Goal: Task Accomplishment & Management: Manage account settings

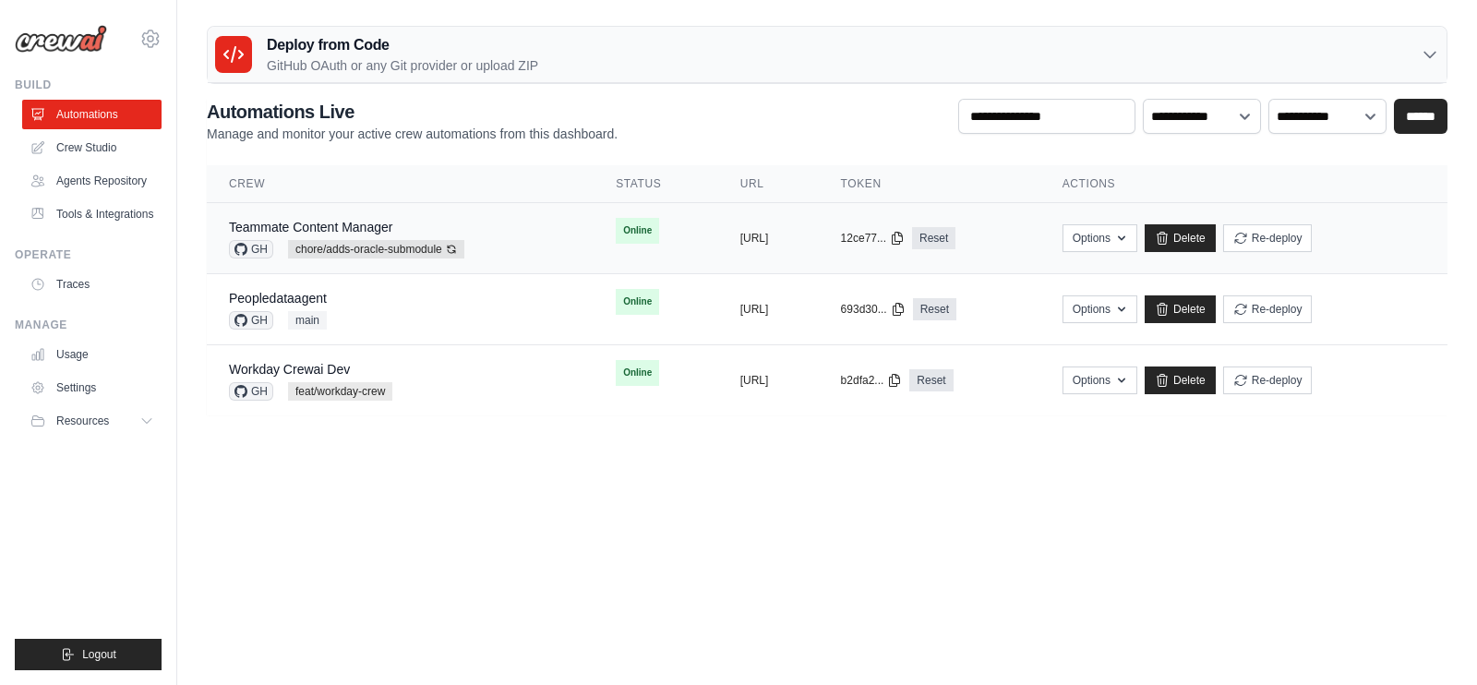
click at [531, 255] on td "Teammate Content Manager GH chore/adds-oracle-submodule Auto-deploy enabled" at bounding box center [400, 238] width 387 height 71
click at [480, 305] on div "Peopledataagent GH main" at bounding box center [400, 309] width 343 height 41
click at [480, 307] on div "Peopledataagent GH main" at bounding box center [400, 309] width 343 height 41
click at [78, 114] on link "Automations" at bounding box center [93, 115] width 139 height 30
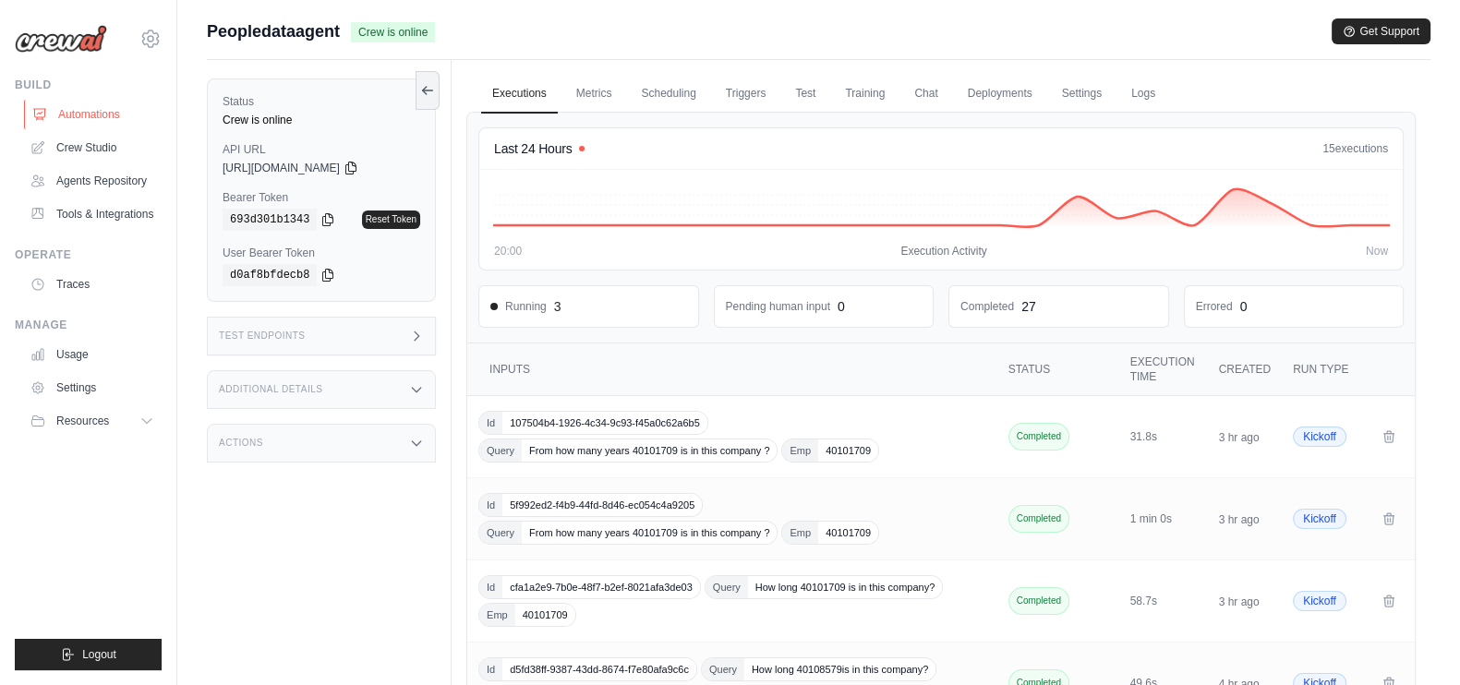
click at [126, 111] on link "Automations" at bounding box center [93, 115] width 139 height 30
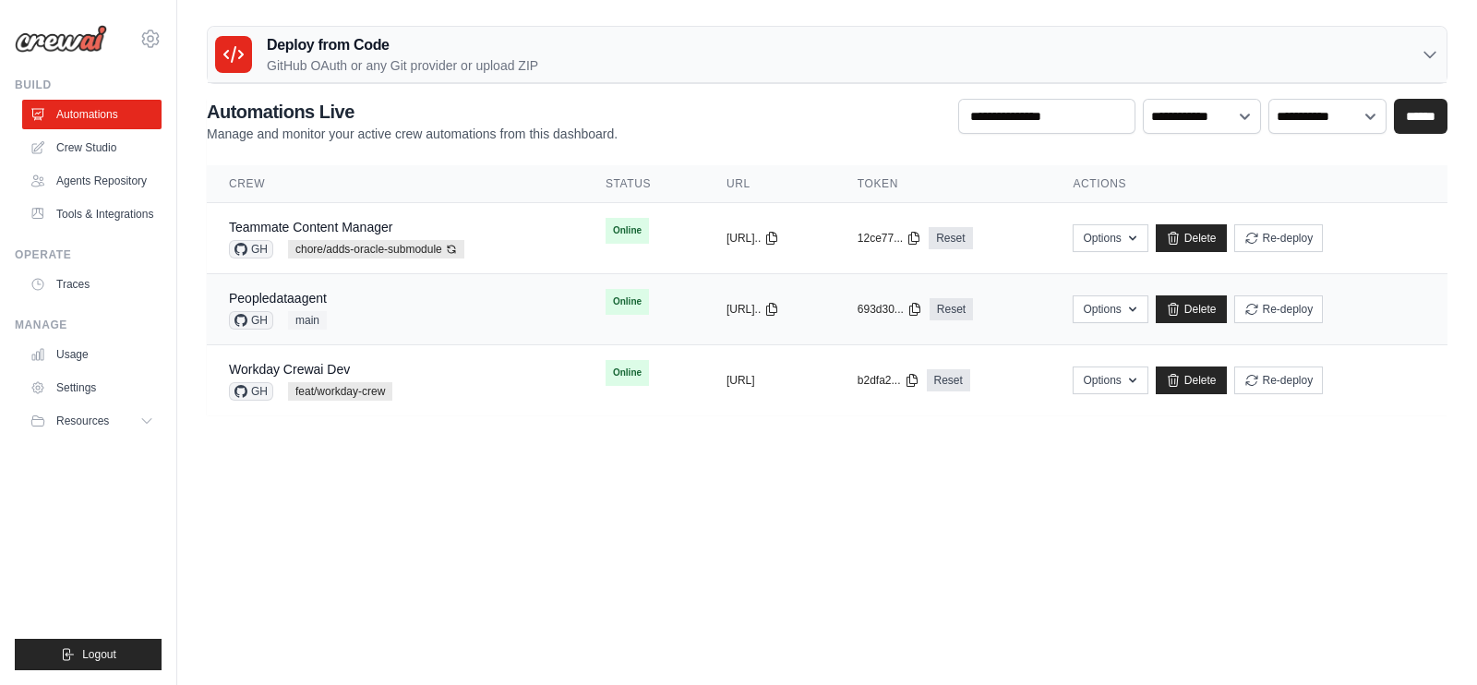
click at [443, 307] on div "Peopledataagent GH main" at bounding box center [395, 309] width 332 height 41
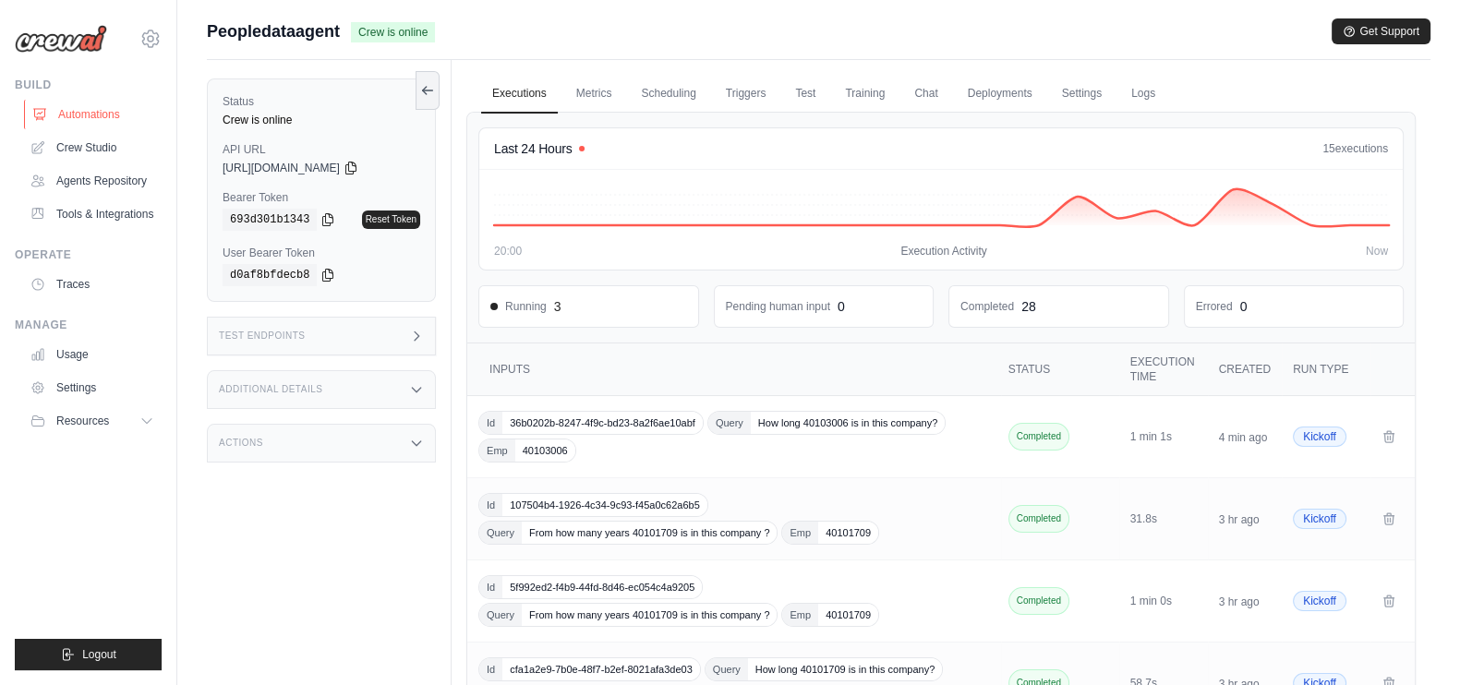
click at [98, 117] on link "Automations" at bounding box center [93, 115] width 139 height 30
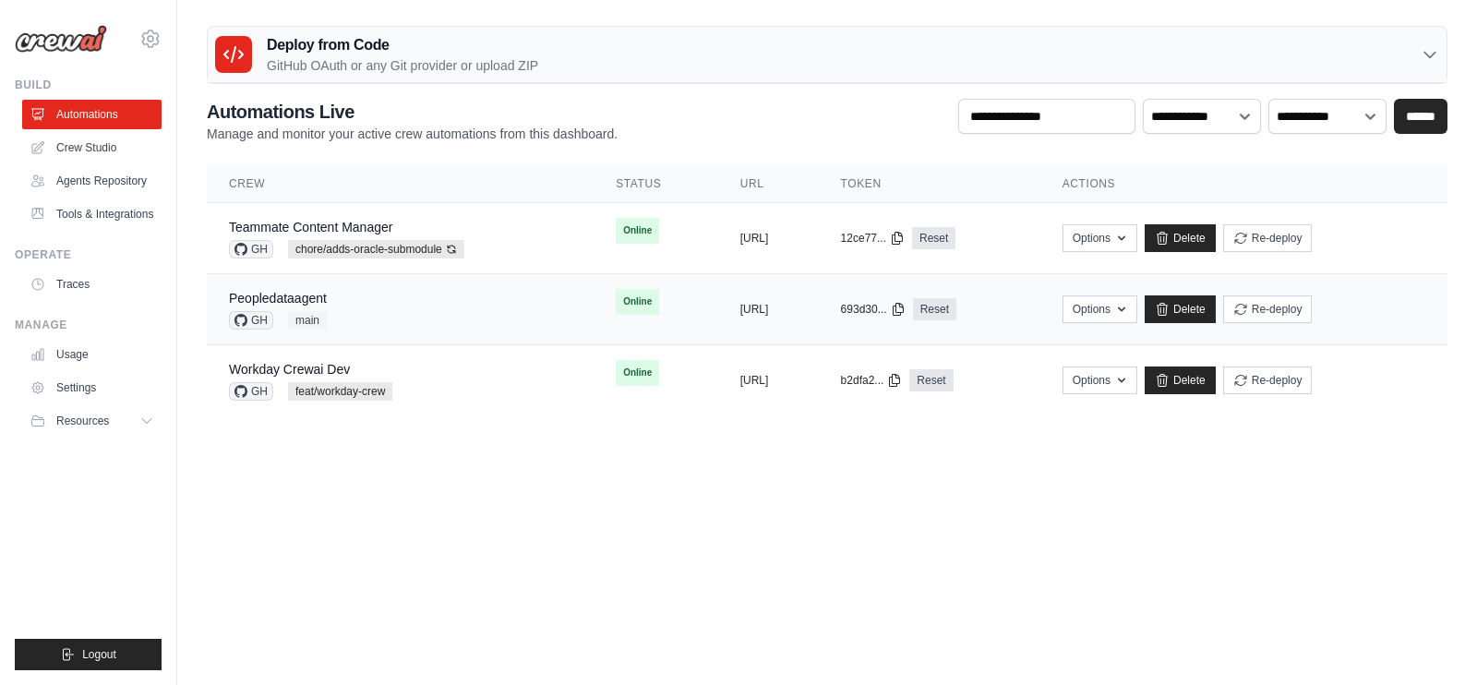
click at [466, 331] on td "Peopledataagent GH main" at bounding box center [400, 309] width 387 height 71
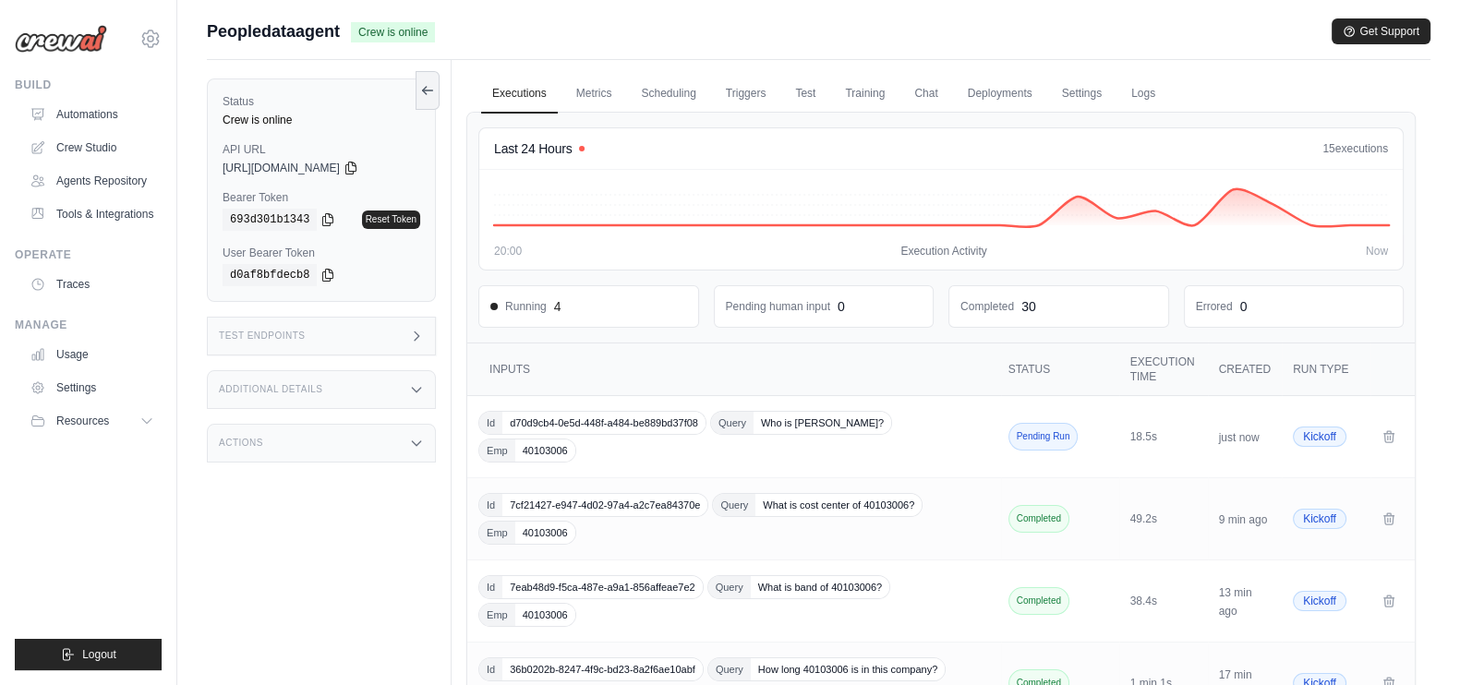
scroll to position [325, 0]
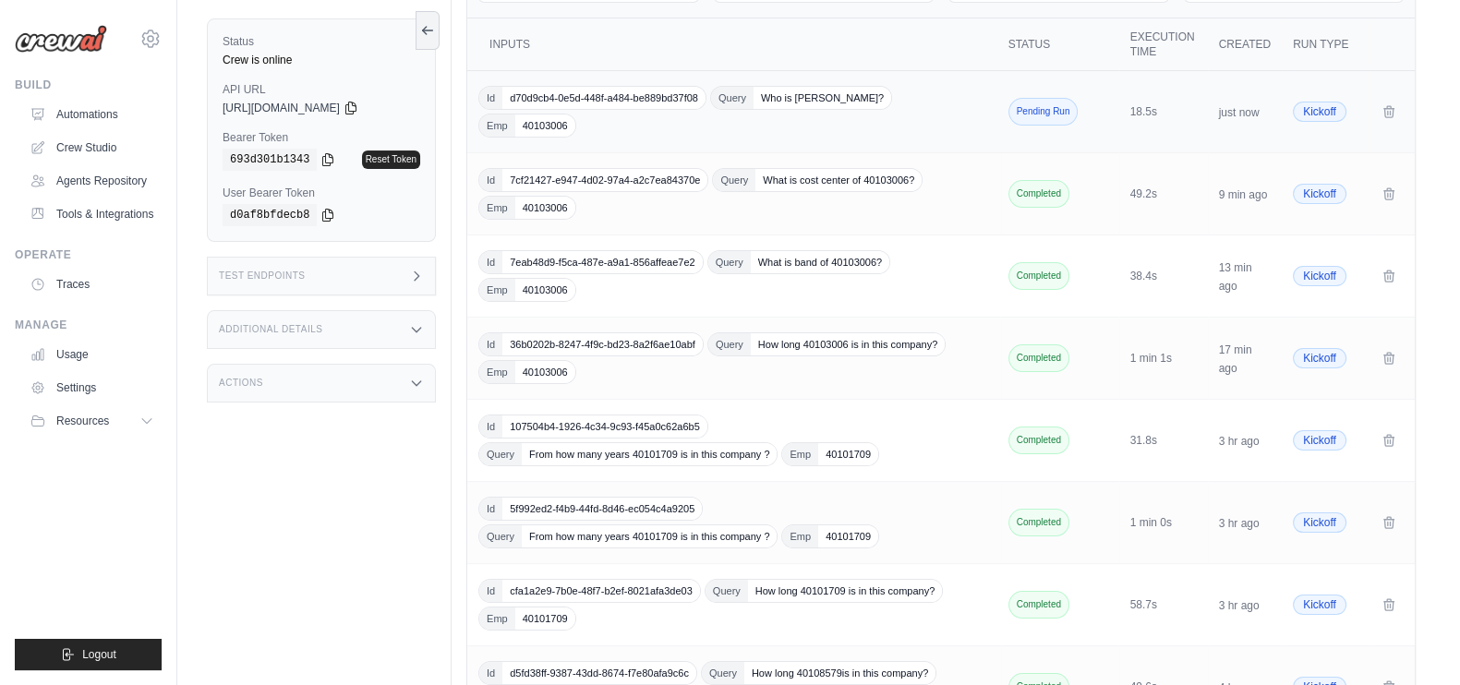
click at [802, 113] on td "Id d70d9cb4-0e5d-448f-a484-be889bd37f08 Query Who is Sparshita Singh? Emp 40103…" at bounding box center [734, 112] width 534 height 82
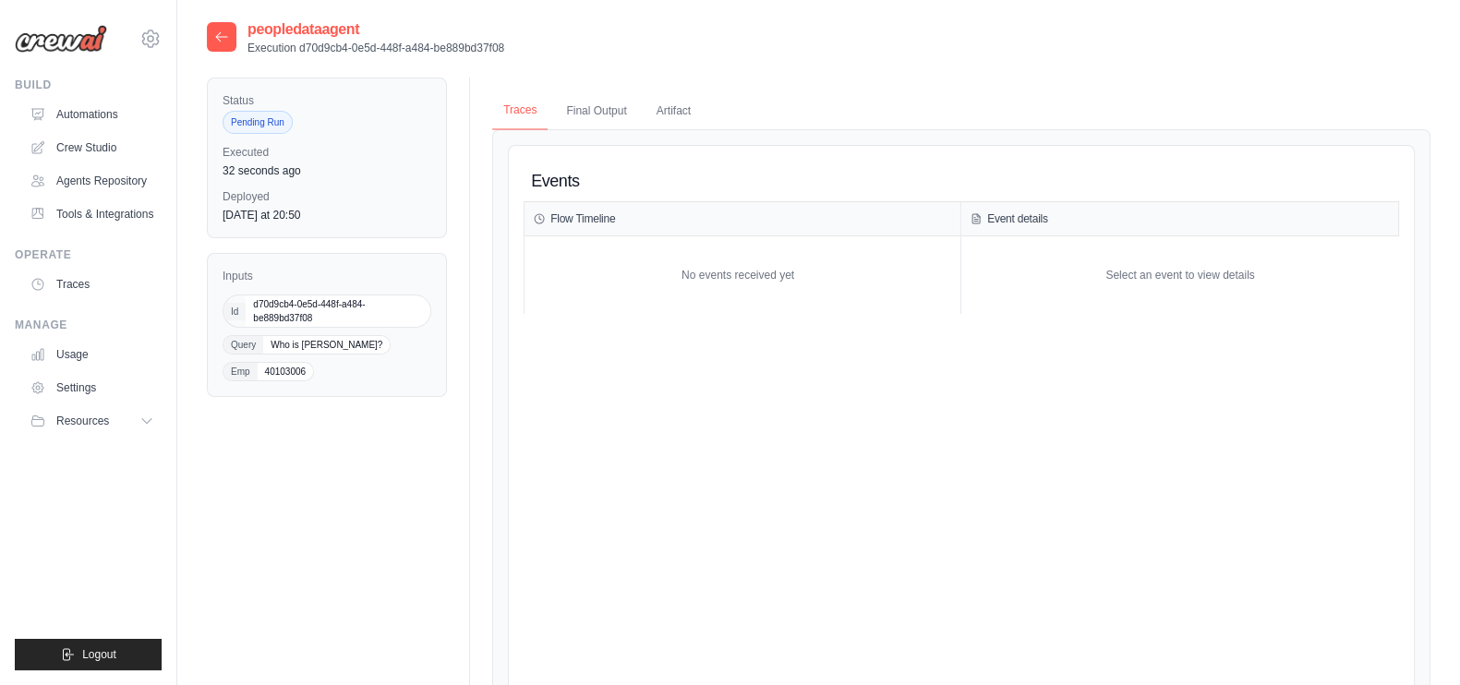
click at [512, 101] on button "Traces" at bounding box center [519, 110] width 55 height 39
click at [222, 39] on icon at bounding box center [221, 37] width 15 height 15
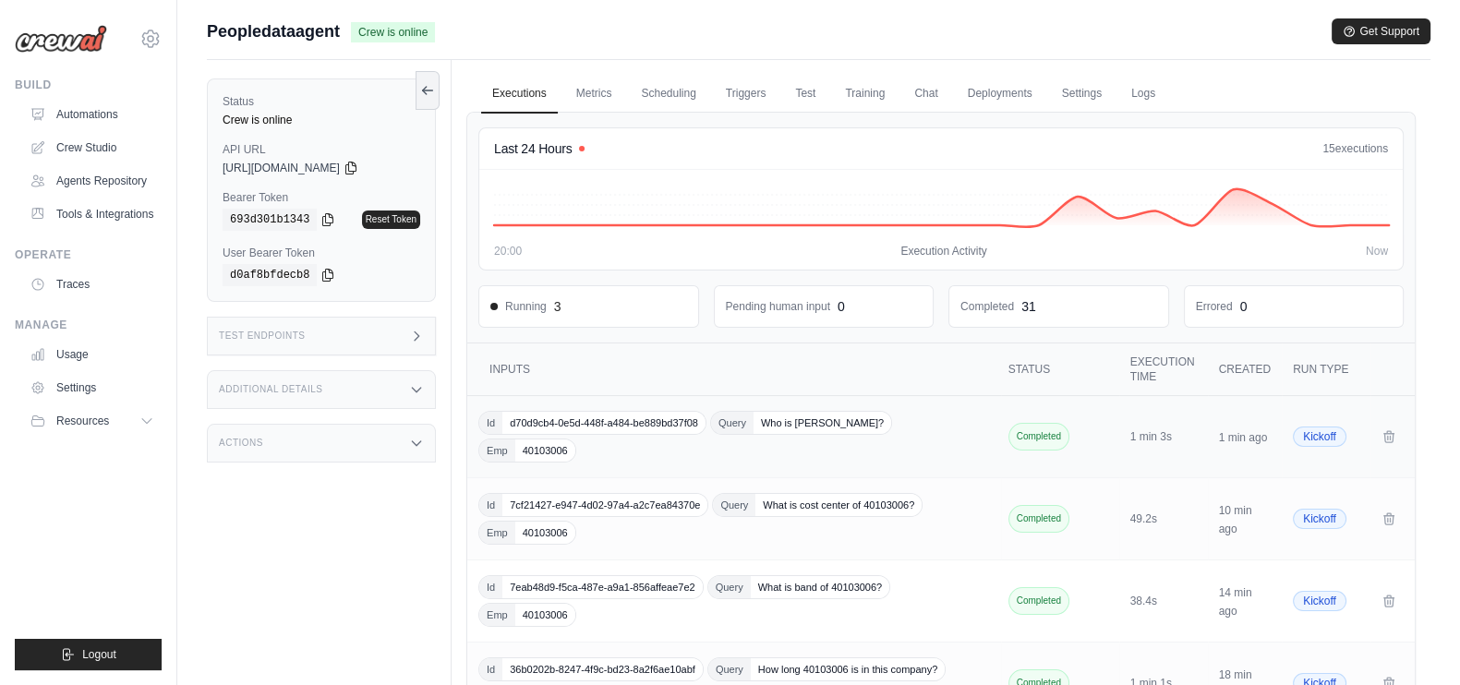
click at [863, 435] on td "Id d70d9cb4-0e5d-448f-a484-be889bd37f08 Query Who is Sparshita Singh? Emp 40103…" at bounding box center [734, 437] width 534 height 82
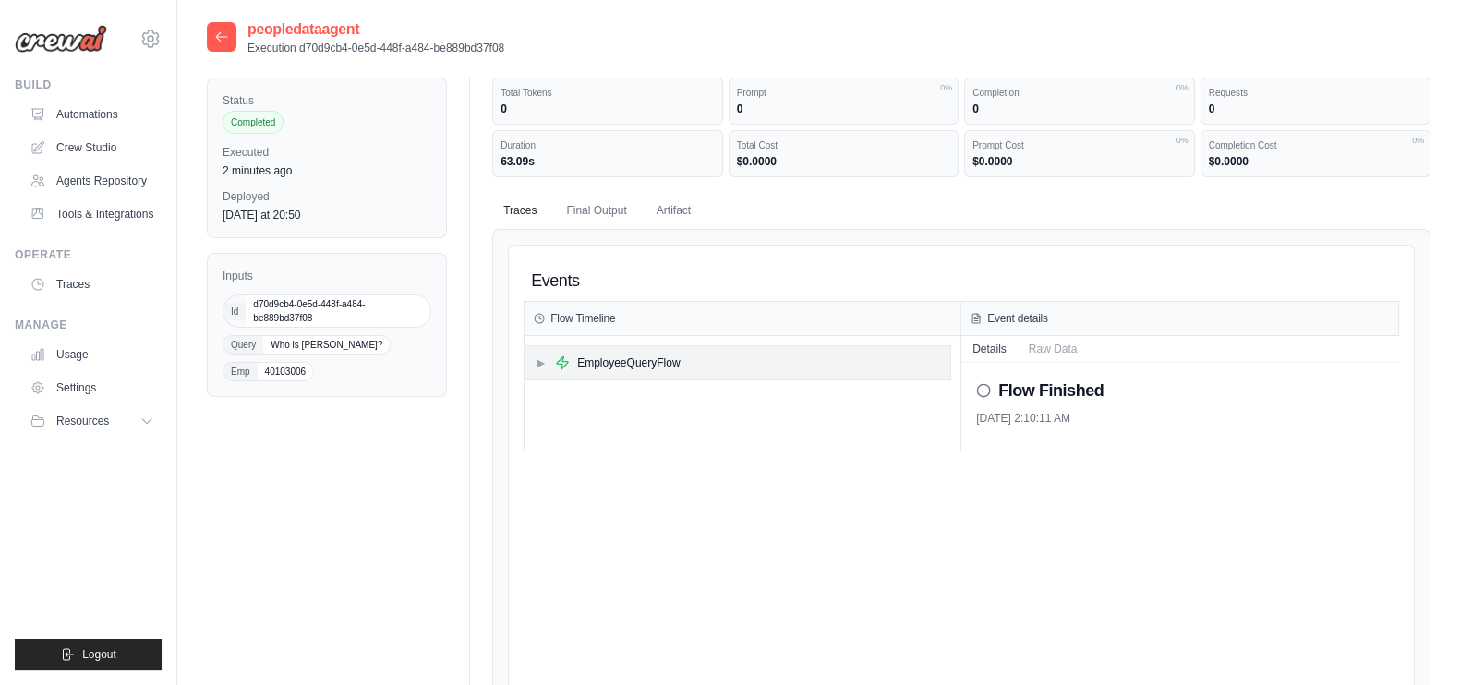
click at [536, 360] on span "▶" at bounding box center [540, 362] width 11 height 15
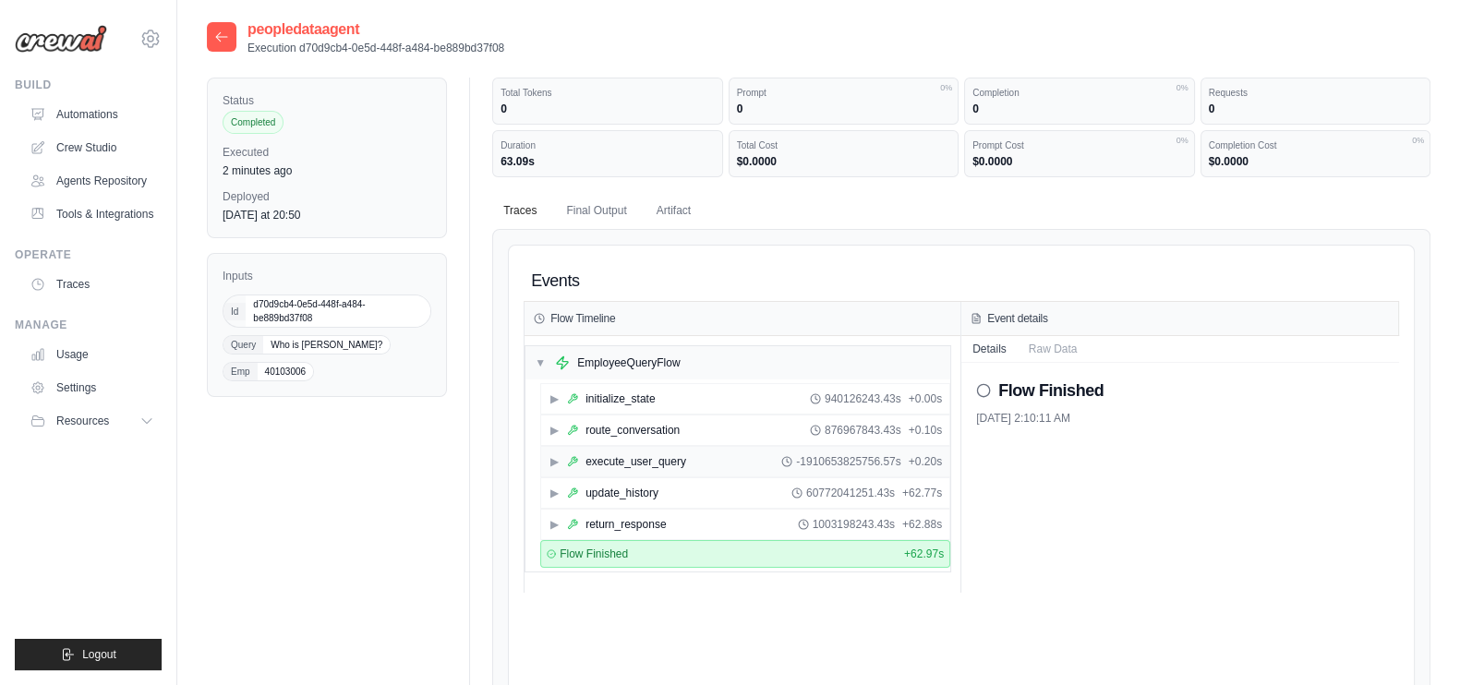
click at [550, 455] on span "▶" at bounding box center [553, 461] width 11 height 15
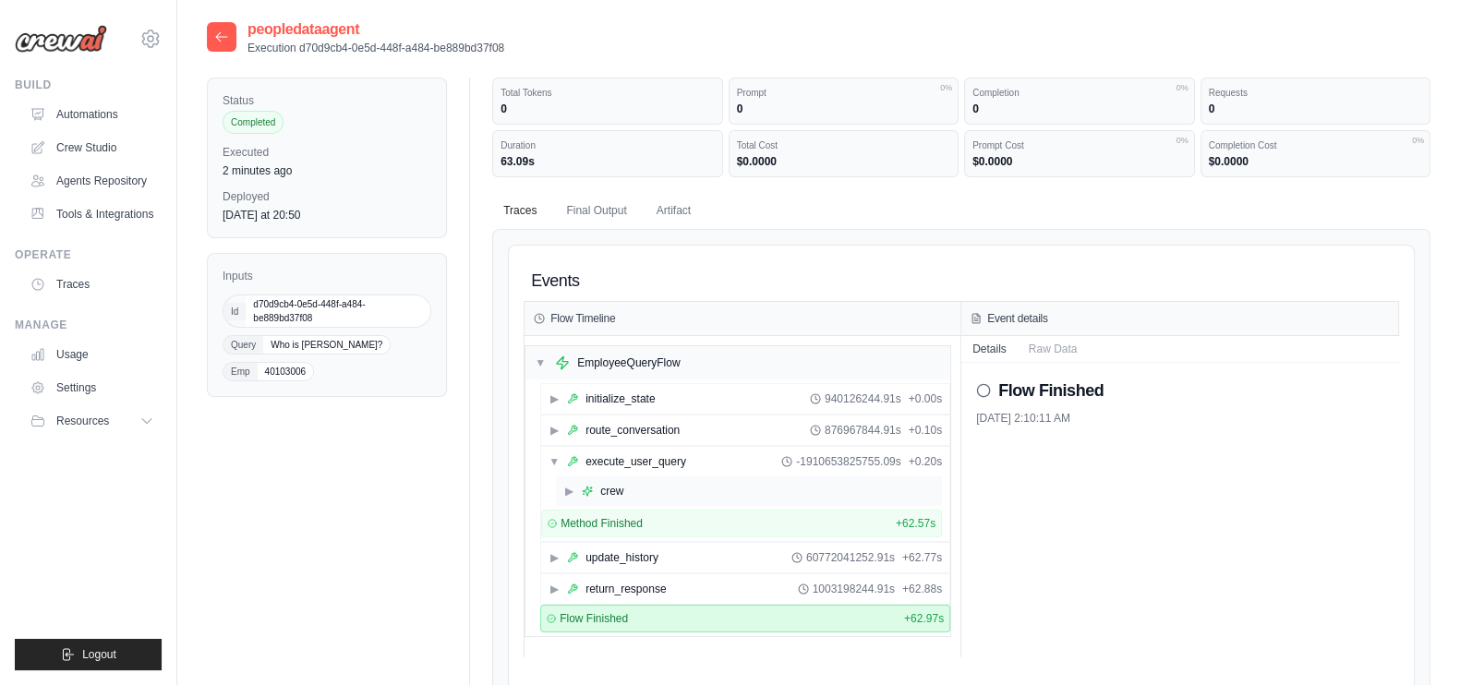
click at [563, 491] on span "▶" at bounding box center [568, 491] width 11 height 15
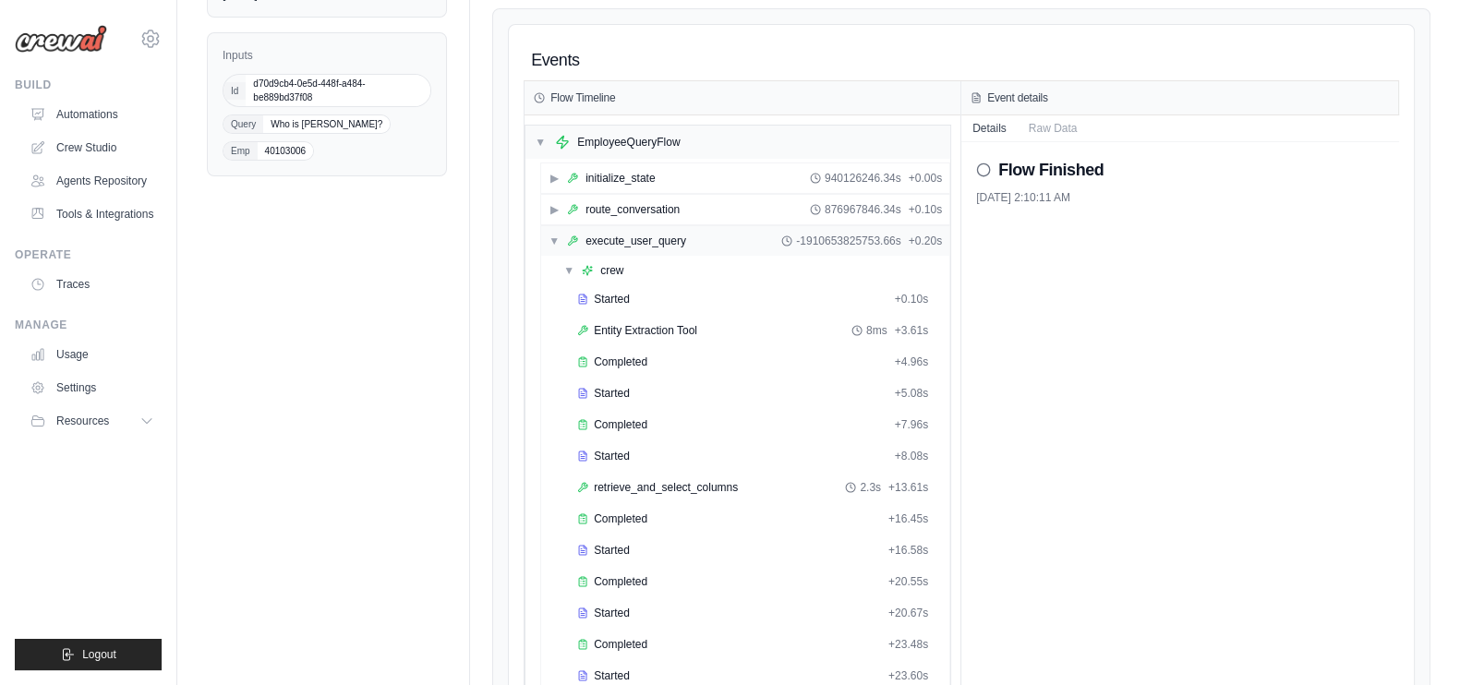
scroll to position [221, 0]
click at [673, 455] on div "Started" at bounding box center [732, 456] width 310 height 15
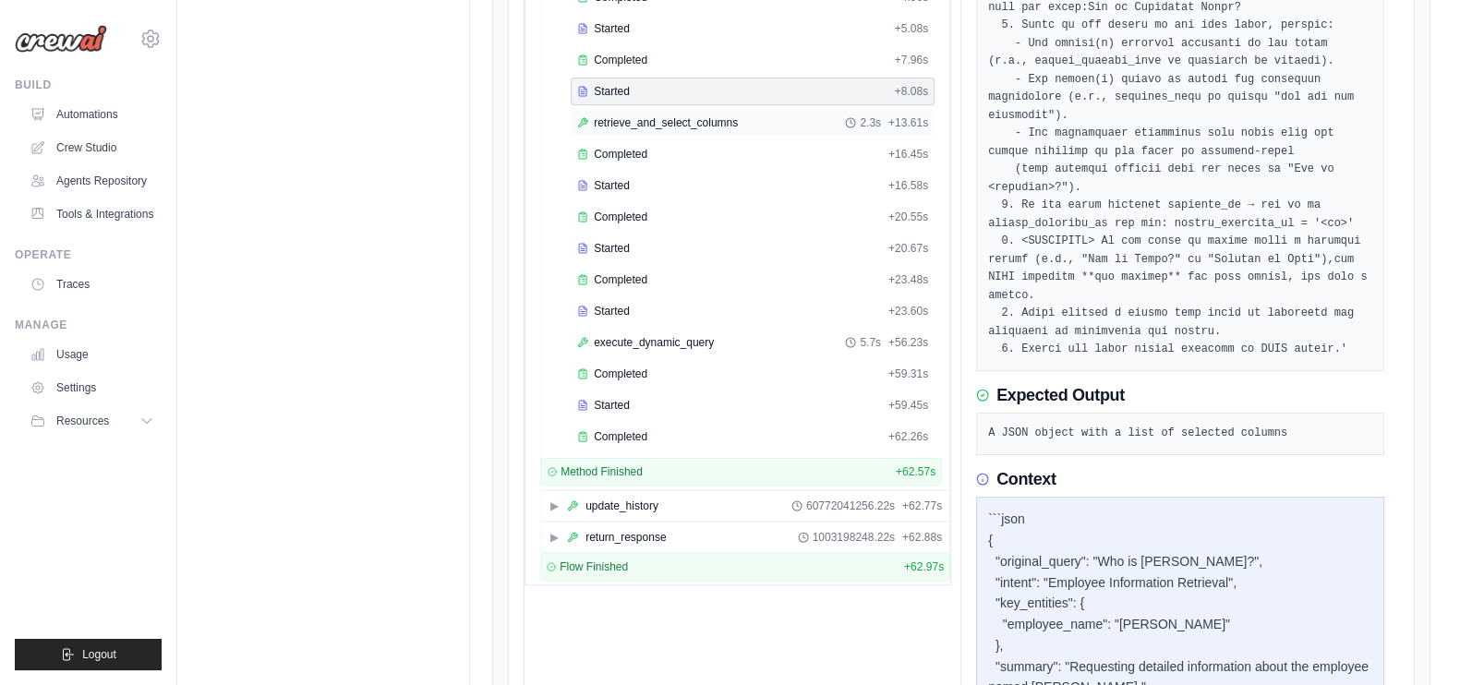
scroll to position [572, 0]
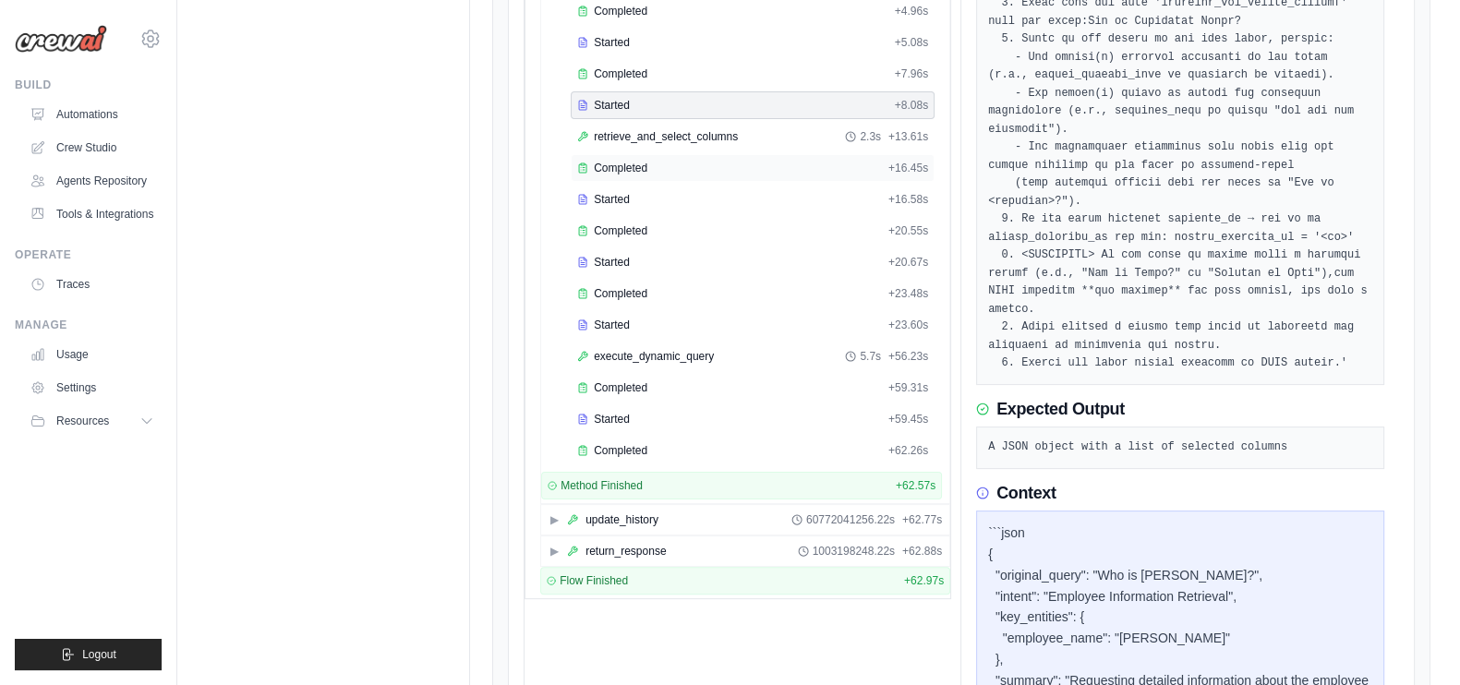
click at [642, 168] on span "Completed" at bounding box center [621, 168] width 54 height 15
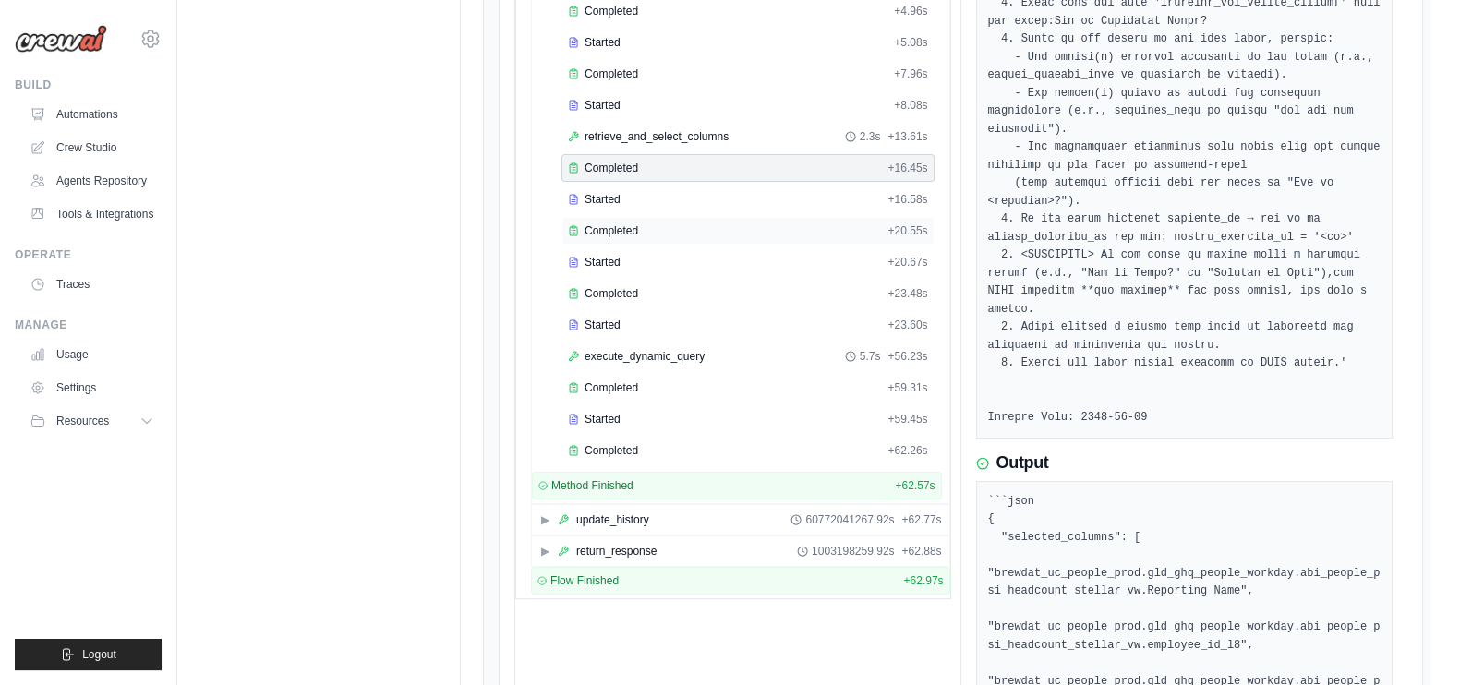
click at [649, 223] on div "Completed" at bounding box center [724, 230] width 312 height 15
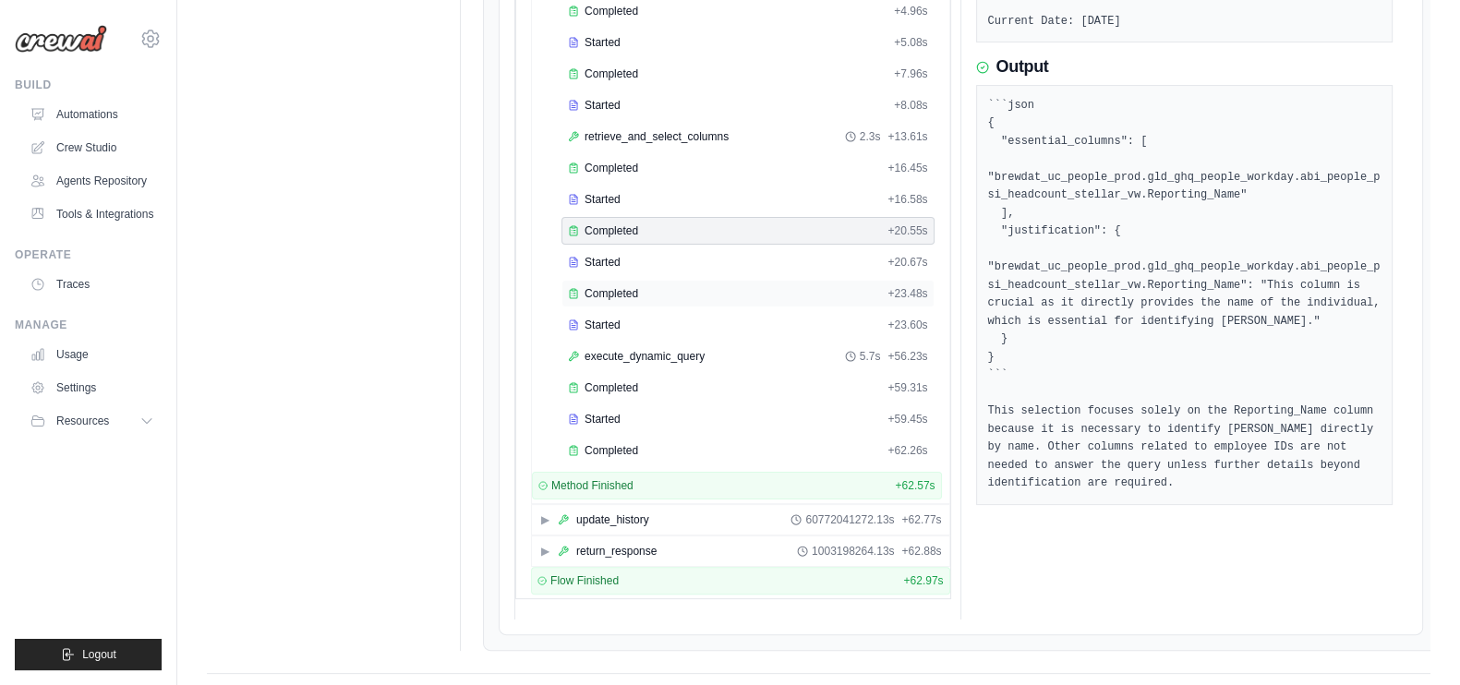
click at [652, 286] on div "Completed" at bounding box center [724, 293] width 312 height 15
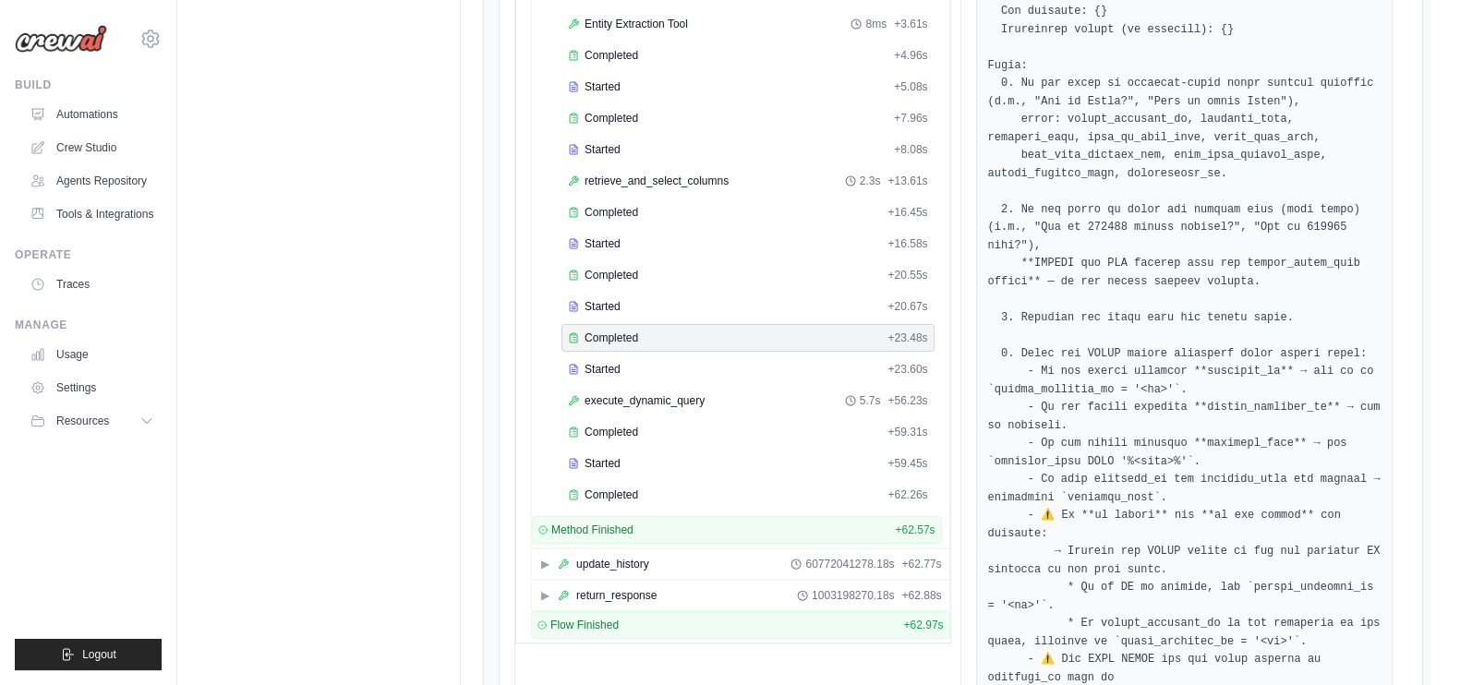
scroll to position [485, 0]
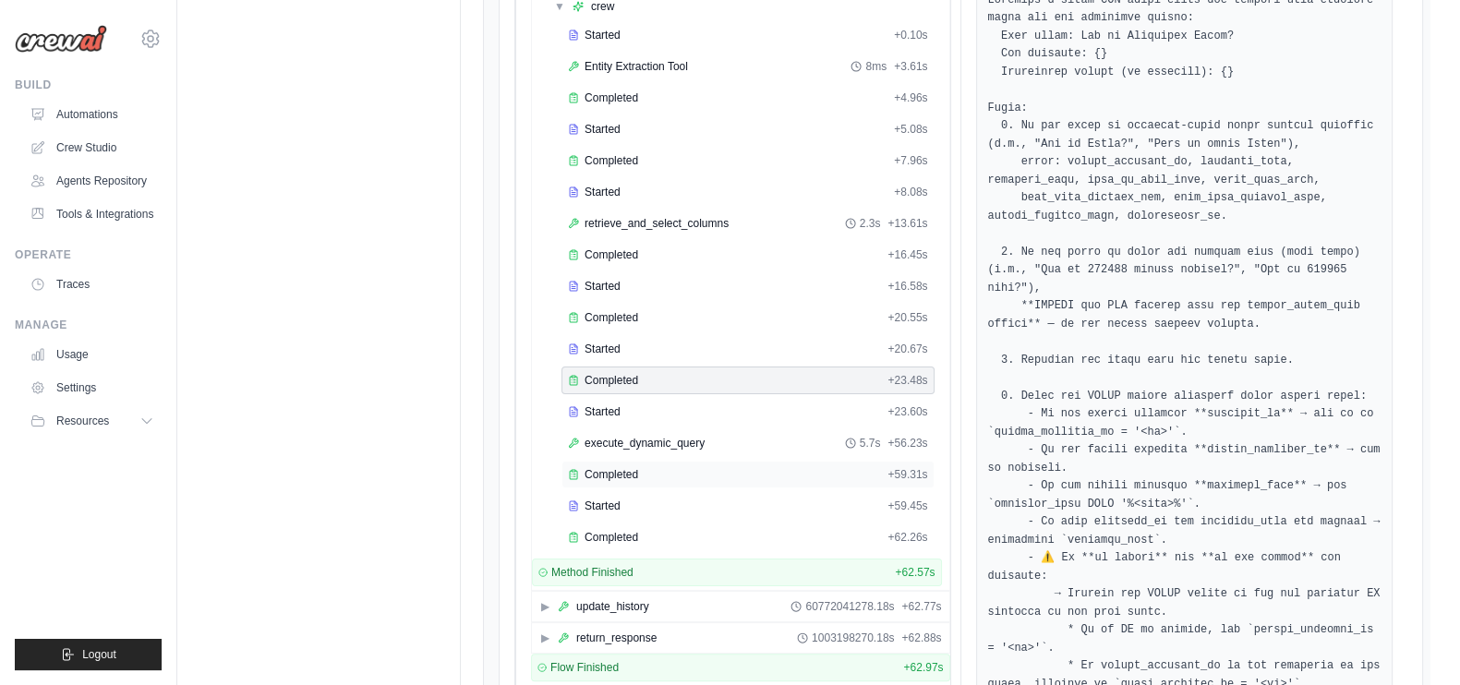
click at [674, 461] on div "Completed + 59.31s" at bounding box center [747, 475] width 373 height 28
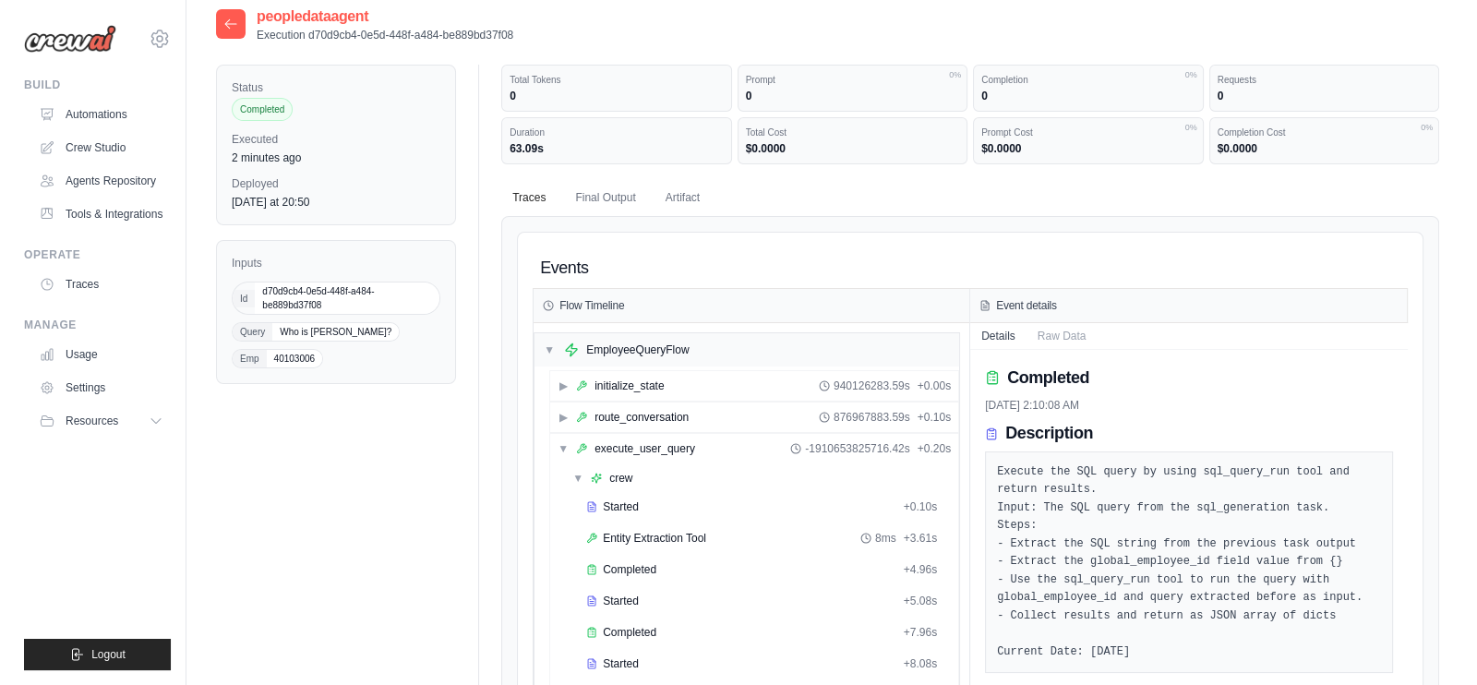
scroll to position [0, 0]
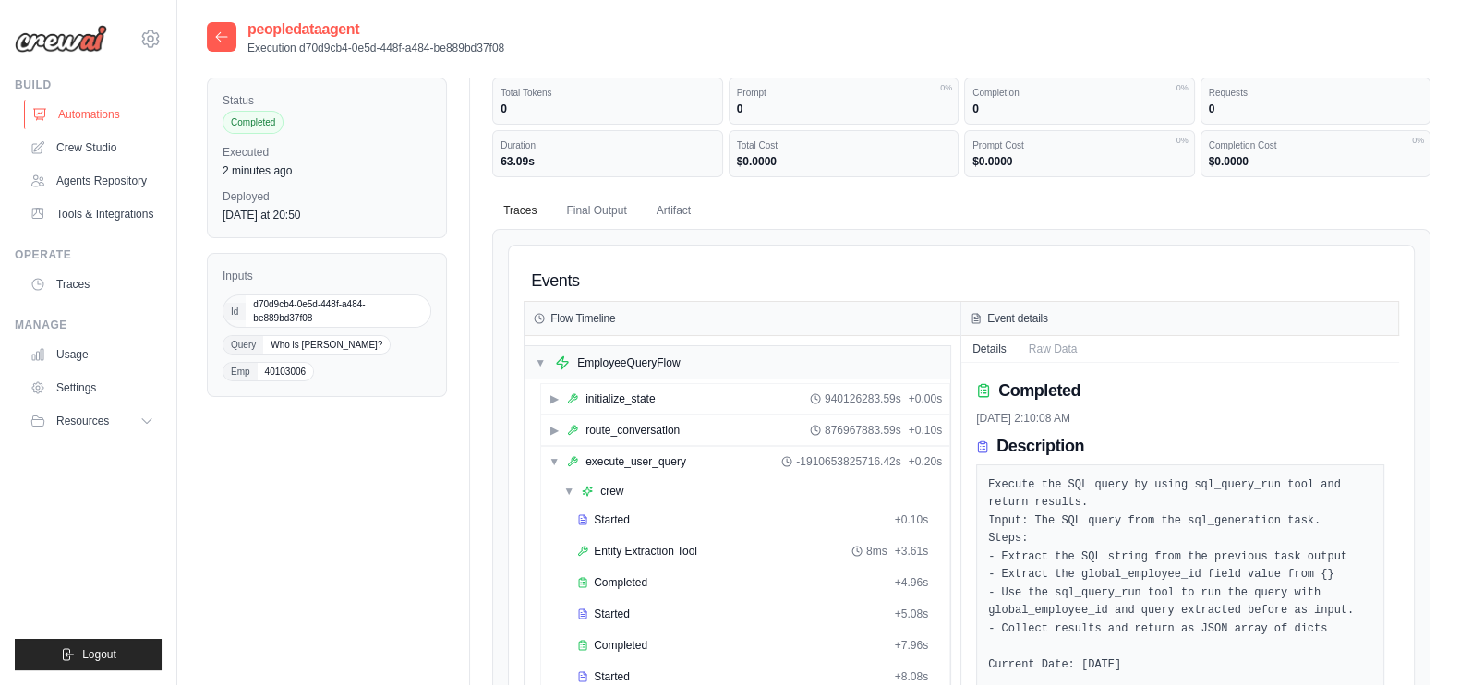
click at [111, 122] on link "Automations" at bounding box center [93, 115] width 139 height 30
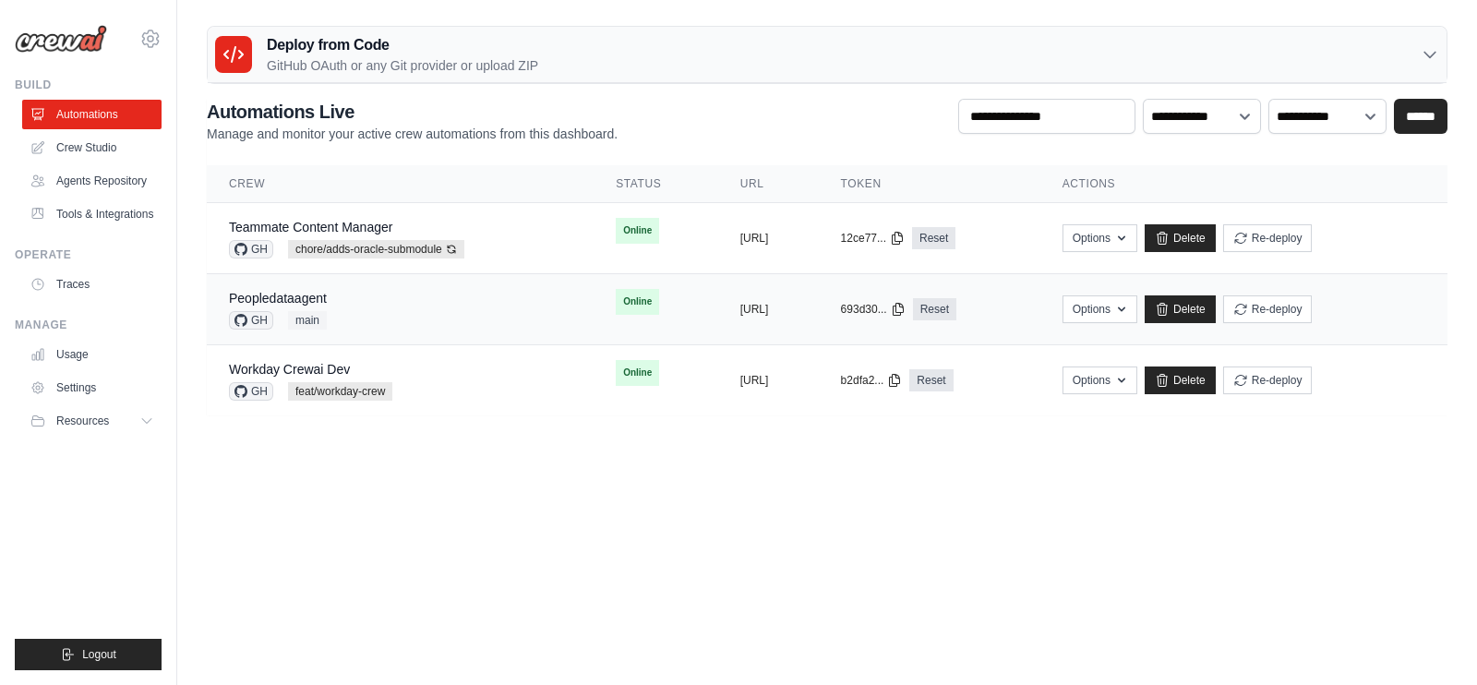
click at [819, 330] on td "copied https://peopledataagent-a781cec6-71" at bounding box center [768, 309] width 101 height 71
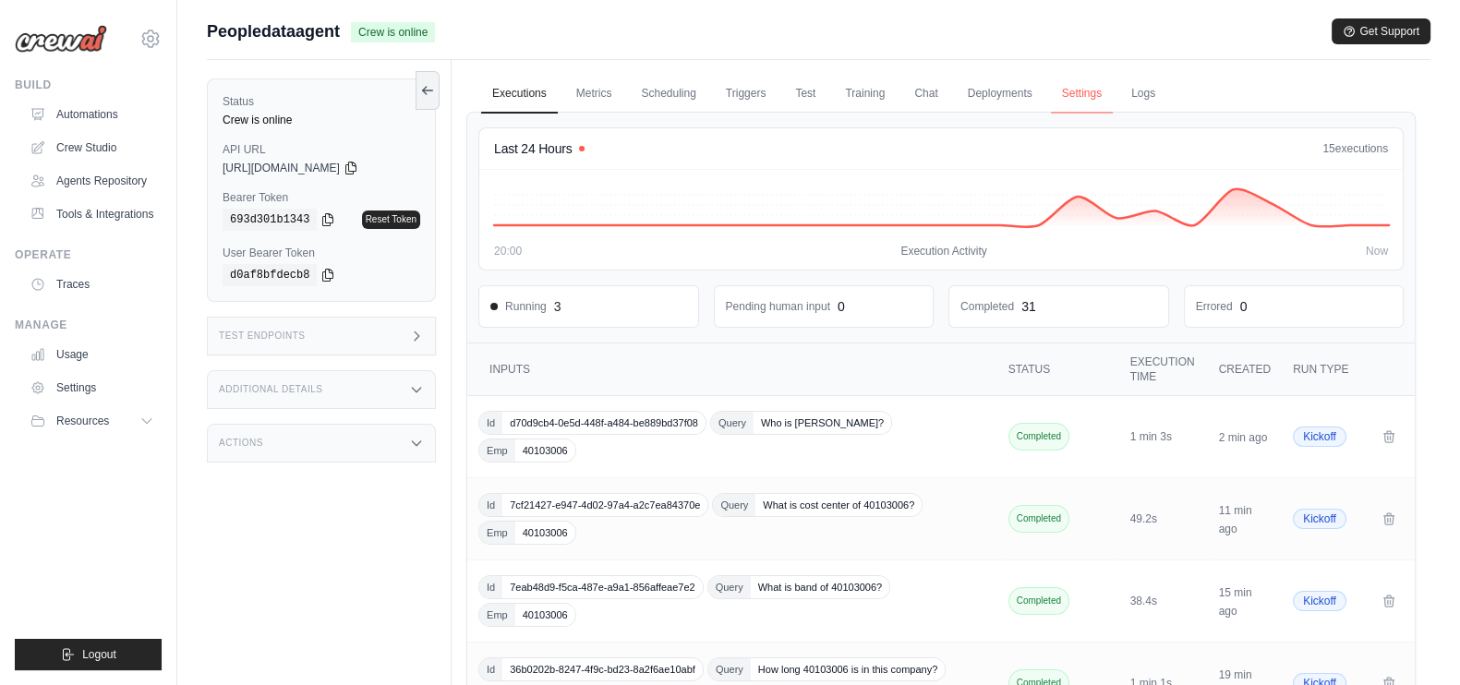
click at [1089, 103] on link "Settings" at bounding box center [1082, 94] width 62 height 39
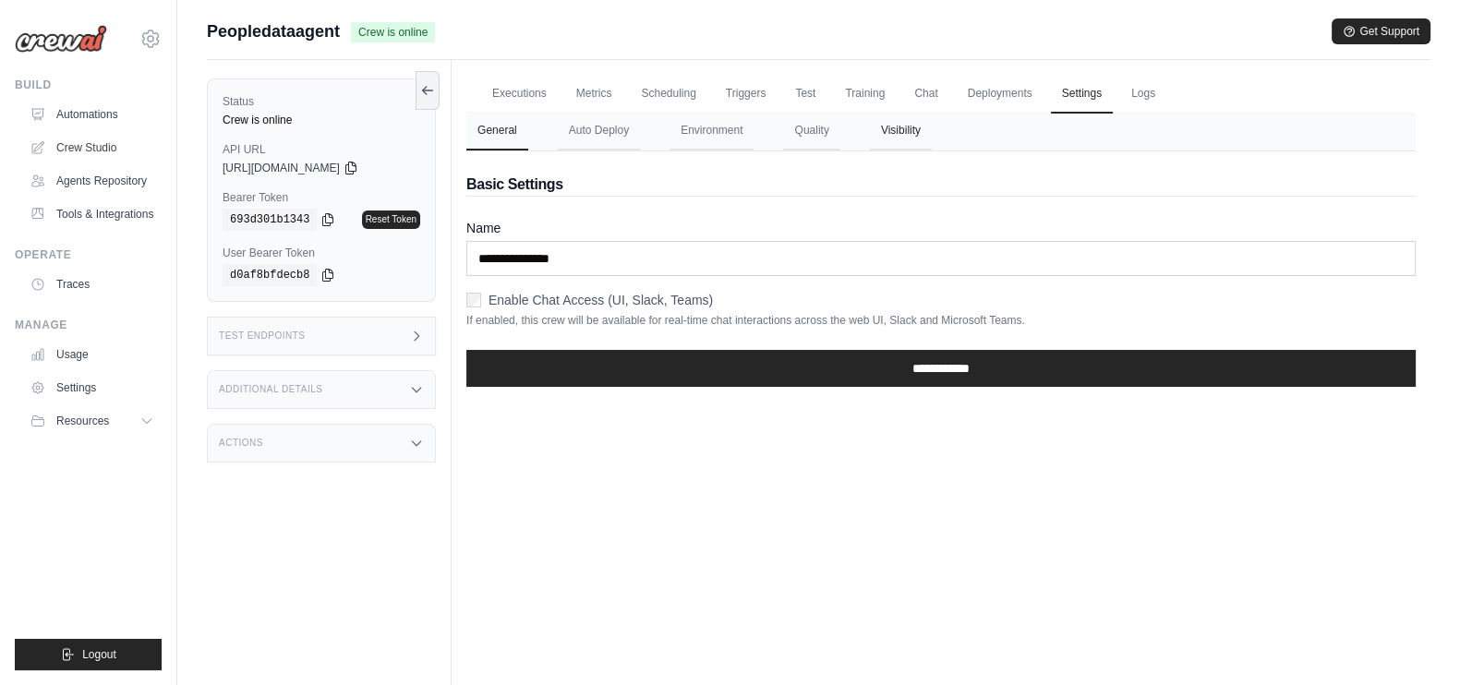
click at [890, 129] on button "Visibility" at bounding box center [901, 131] width 62 height 39
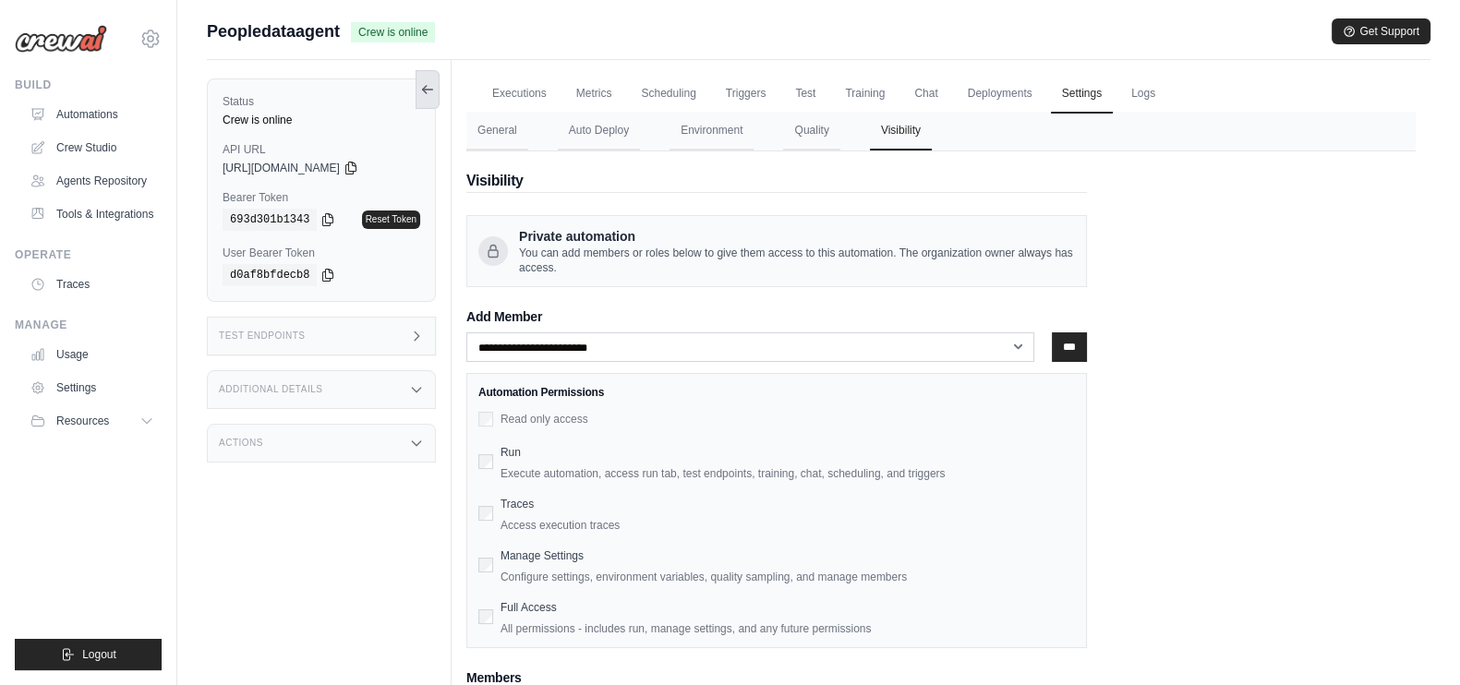
click at [421, 94] on icon at bounding box center [427, 89] width 15 height 15
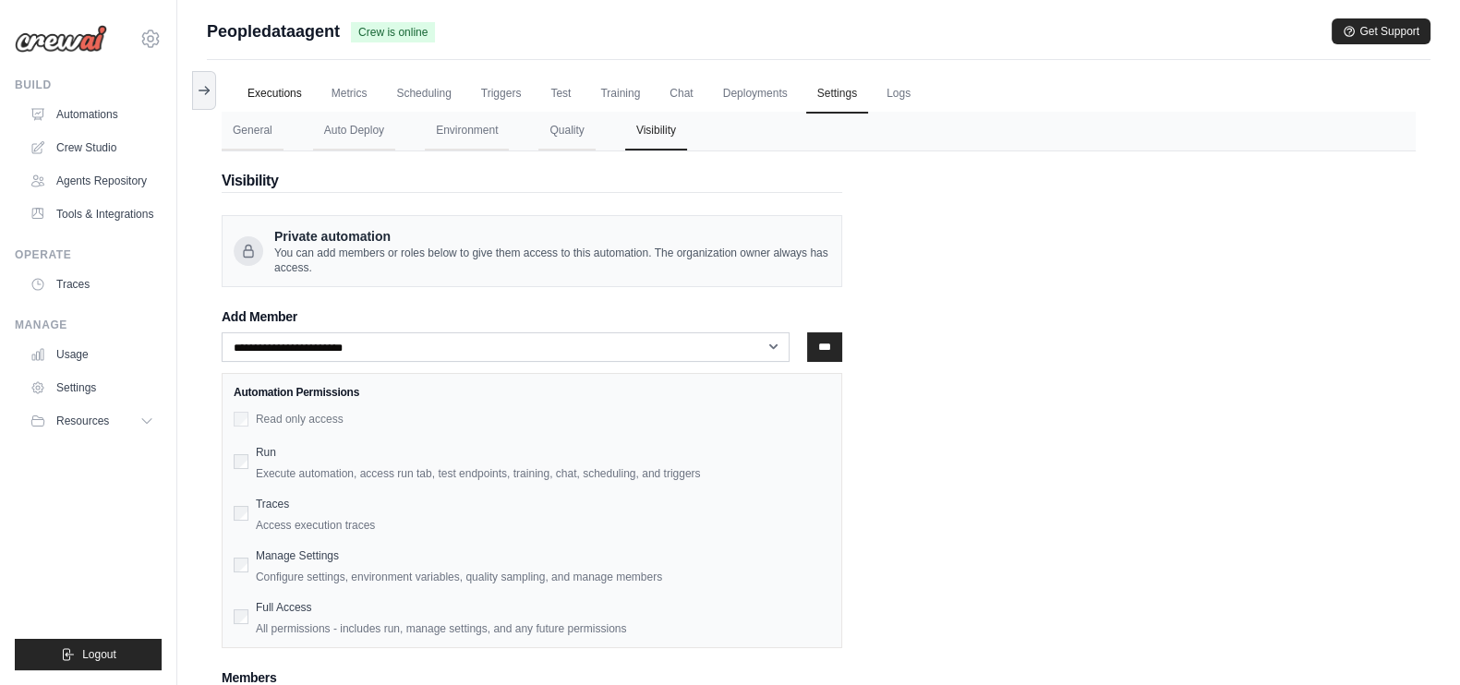
click at [284, 85] on link "Executions" at bounding box center [274, 94] width 77 height 39
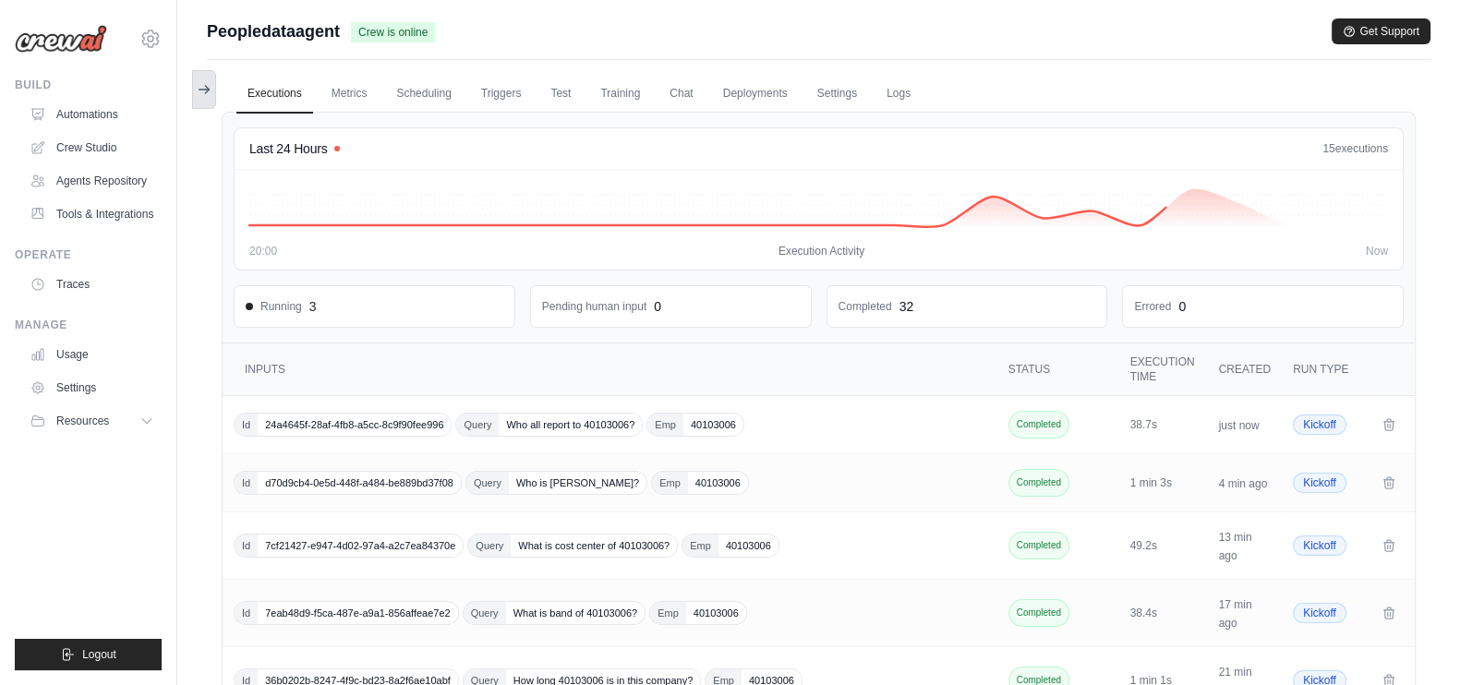
click at [205, 94] on icon at bounding box center [204, 89] width 15 height 15
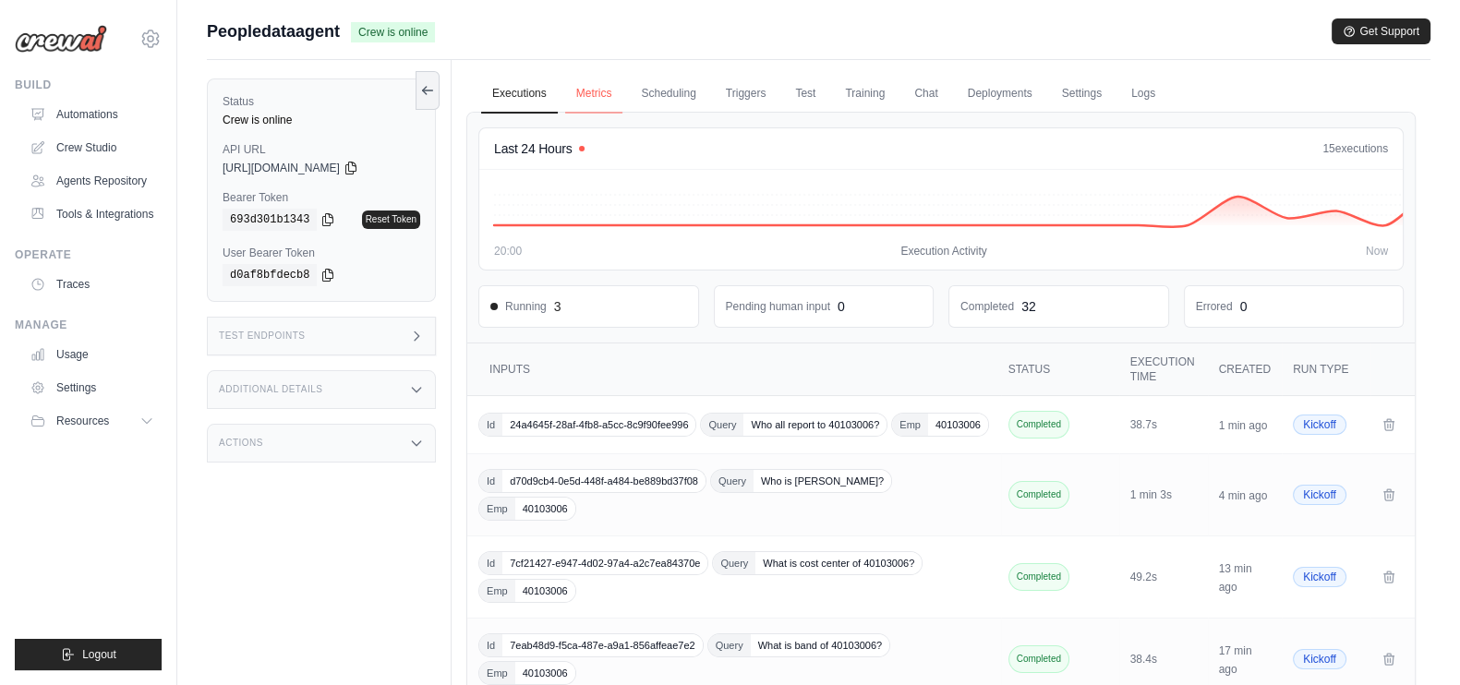
click at [604, 94] on link "Metrics" at bounding box center [594, 94] width 58 height 39
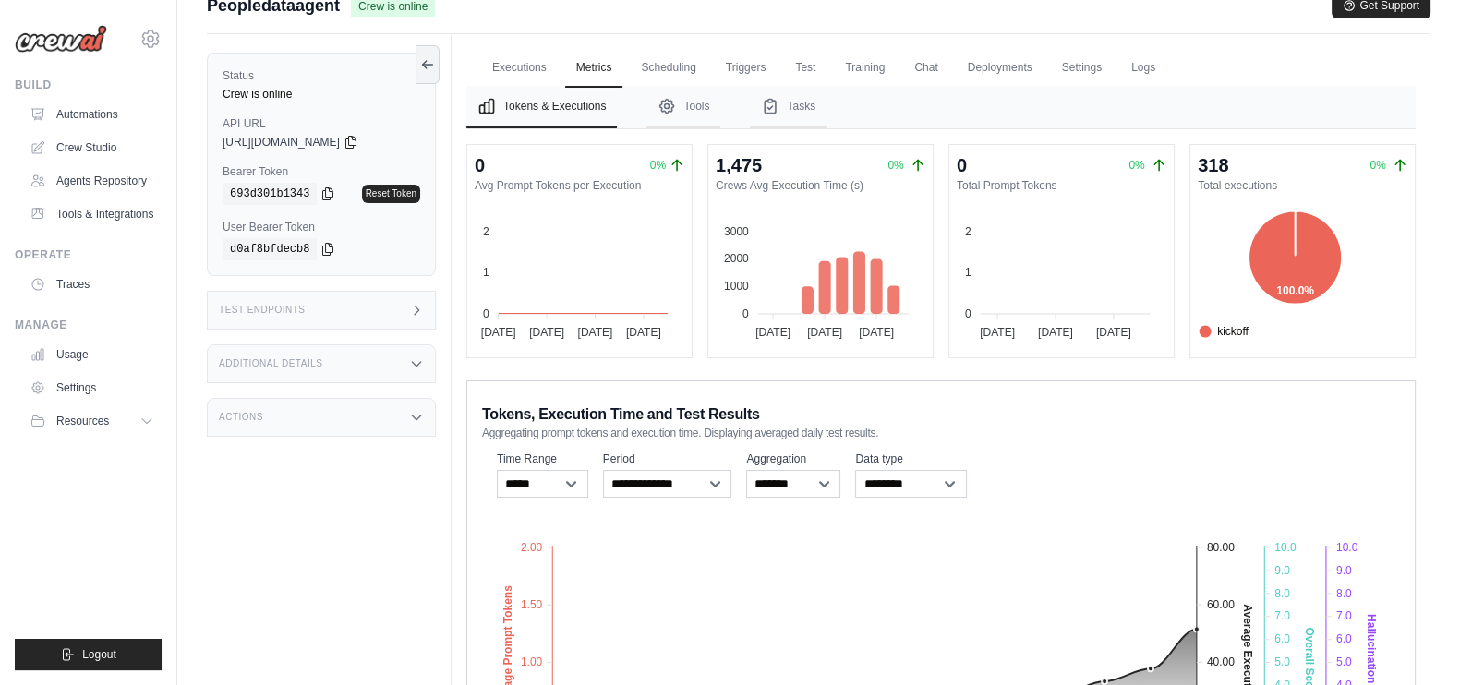
scroll to position [27, 0]
click at [697, 106] on button "Tools" at bounding box center [683, 106] width 74 height 42
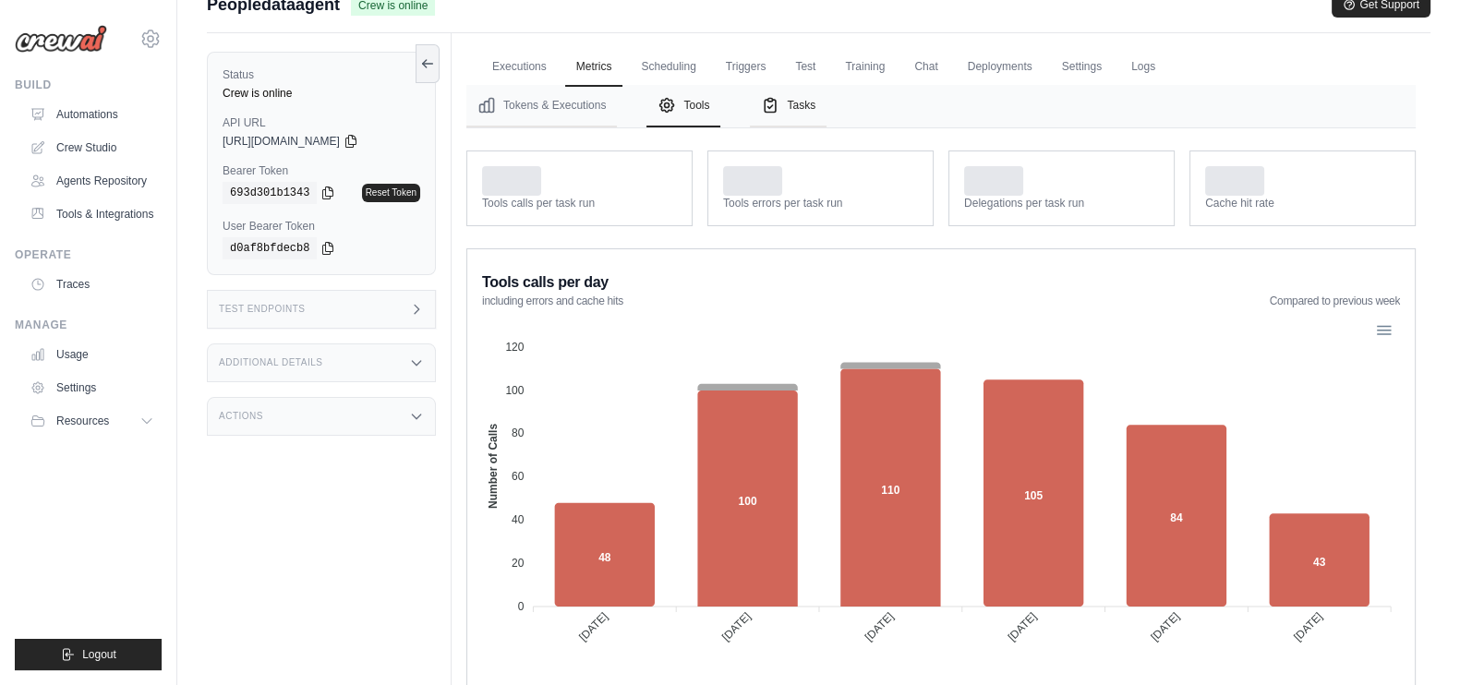
click at [771, 117] on button "Tasks" at bounding box center [788, 106] width 77 height 42
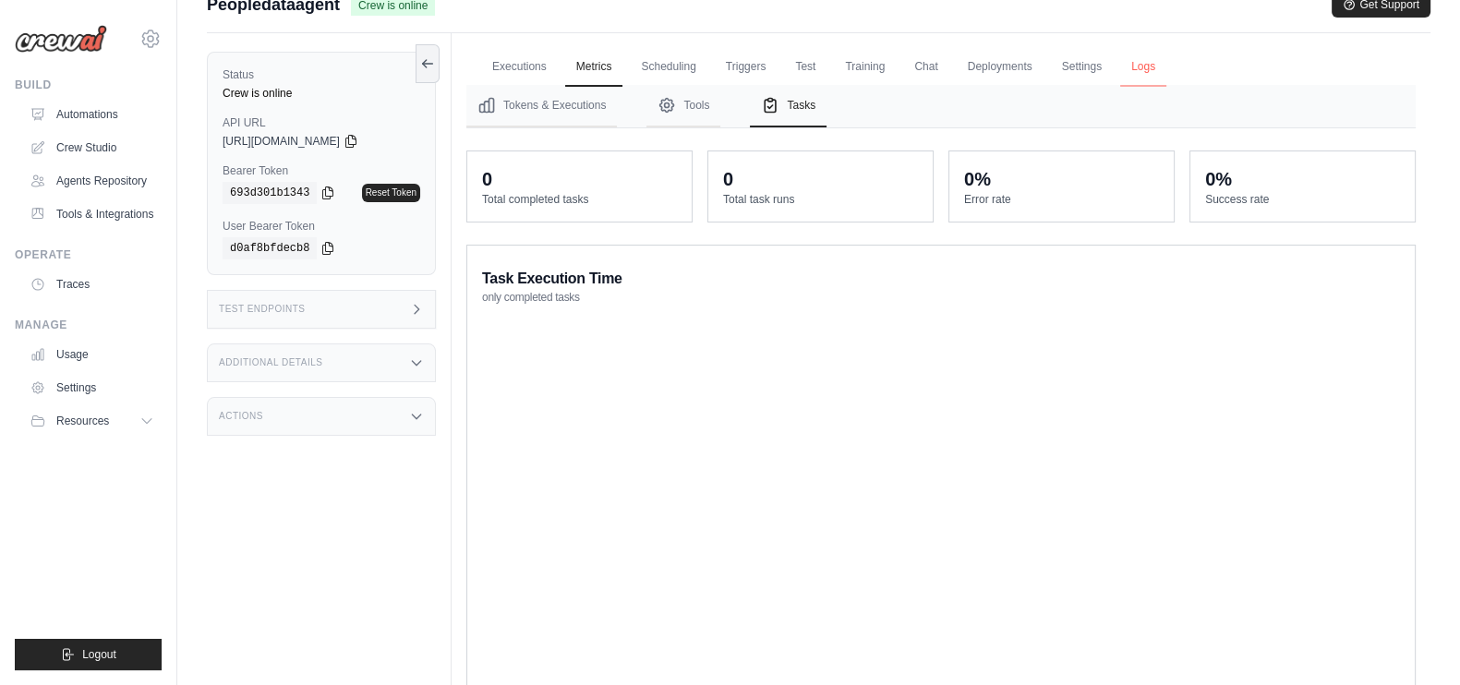
click at [1150, 69] on link "Logs" at bounding box center [1143, 67] width 46 height 39
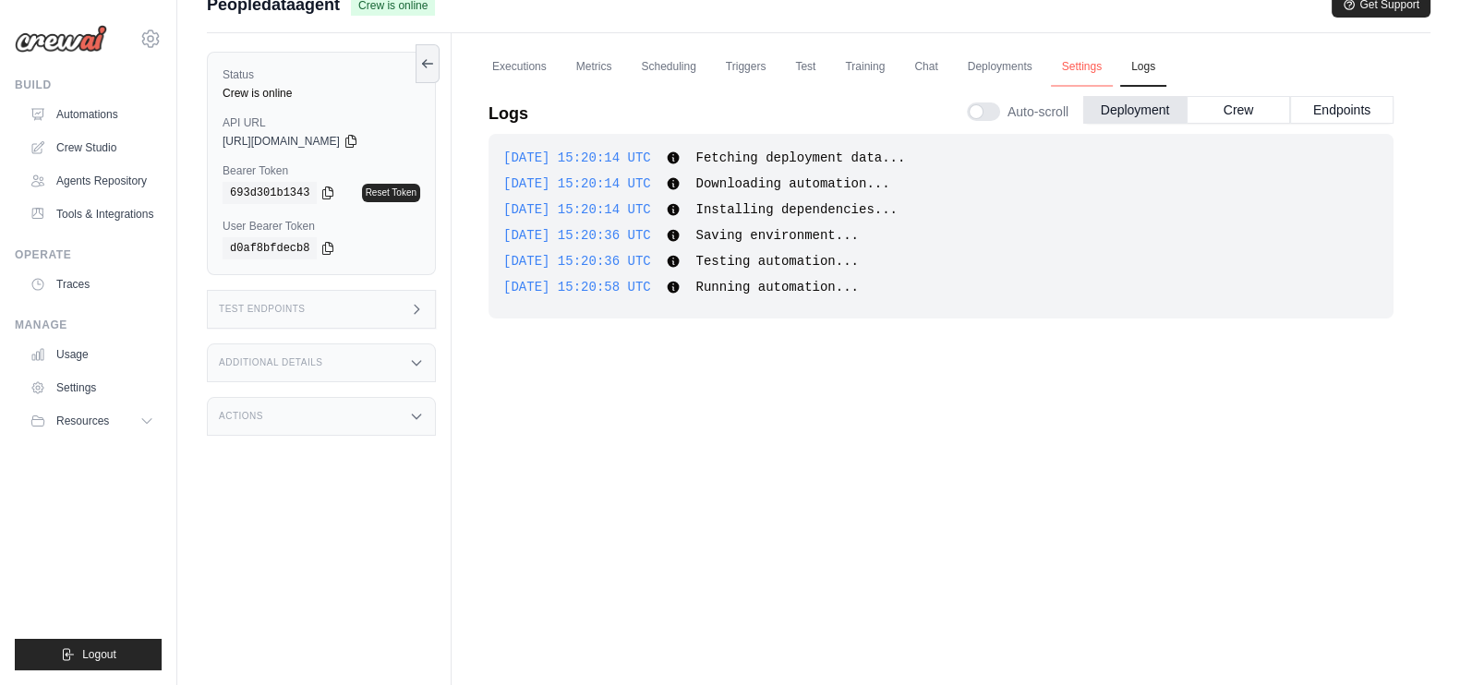
click at [1089, 67] on link "Settings" at bounding box center [1082, 67] width 62 height 39
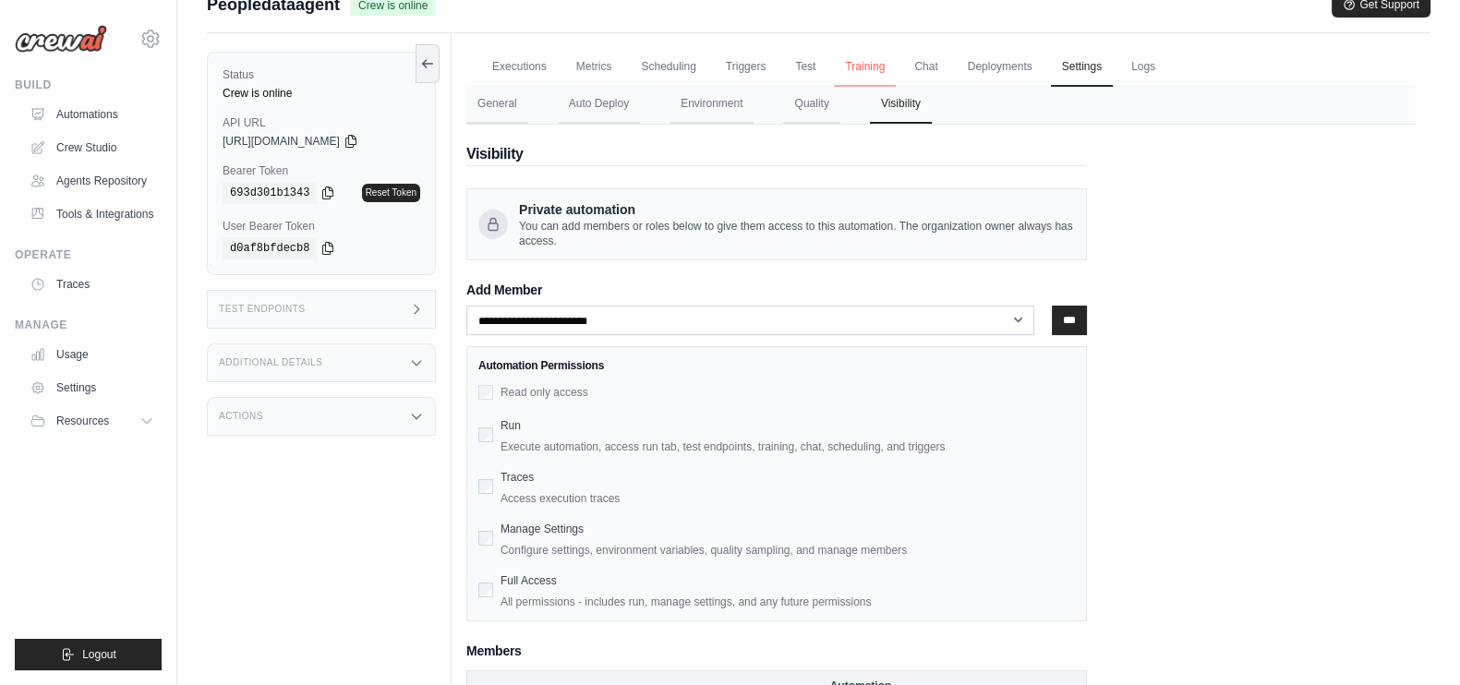
click at [866, 65] on link "Training" at bounding box center [865, 67] width 62 height 39
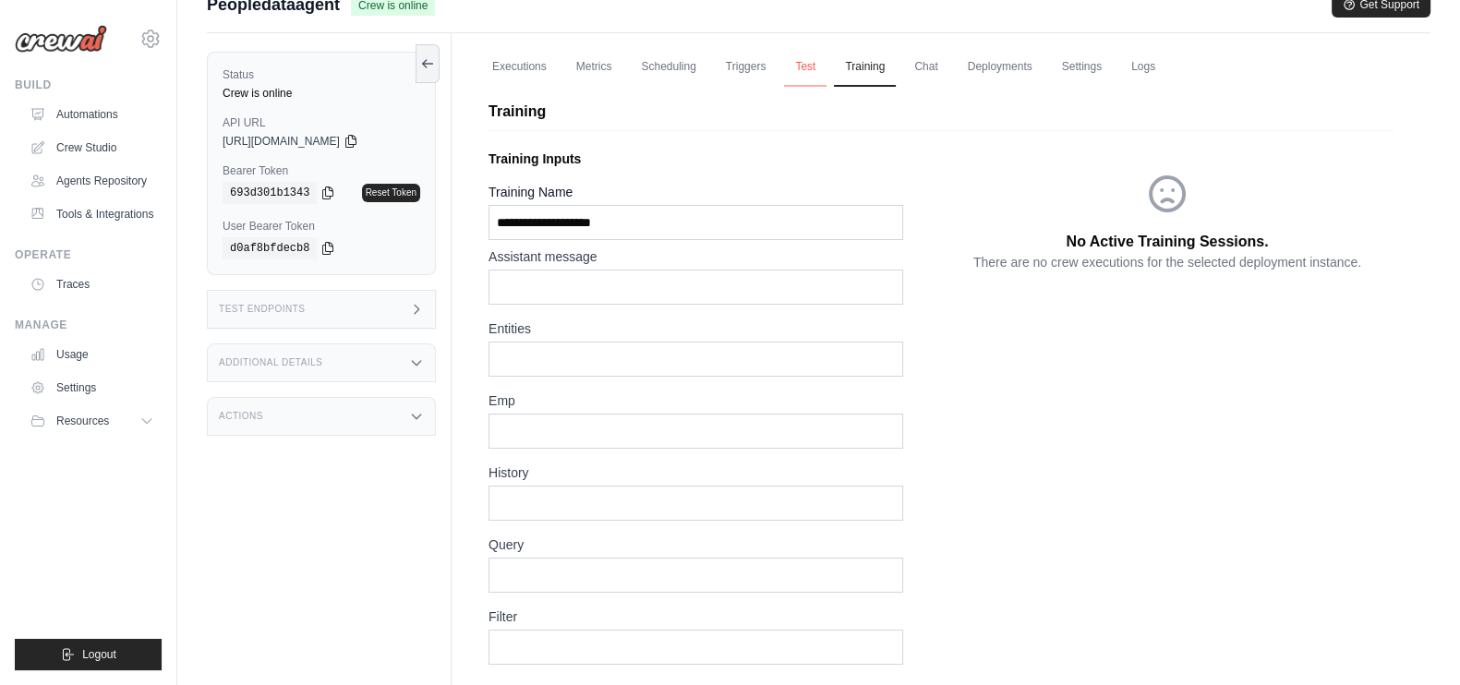
click at [799, 64] on link "Test" at bounding box center [805, 67] width 42 height 39
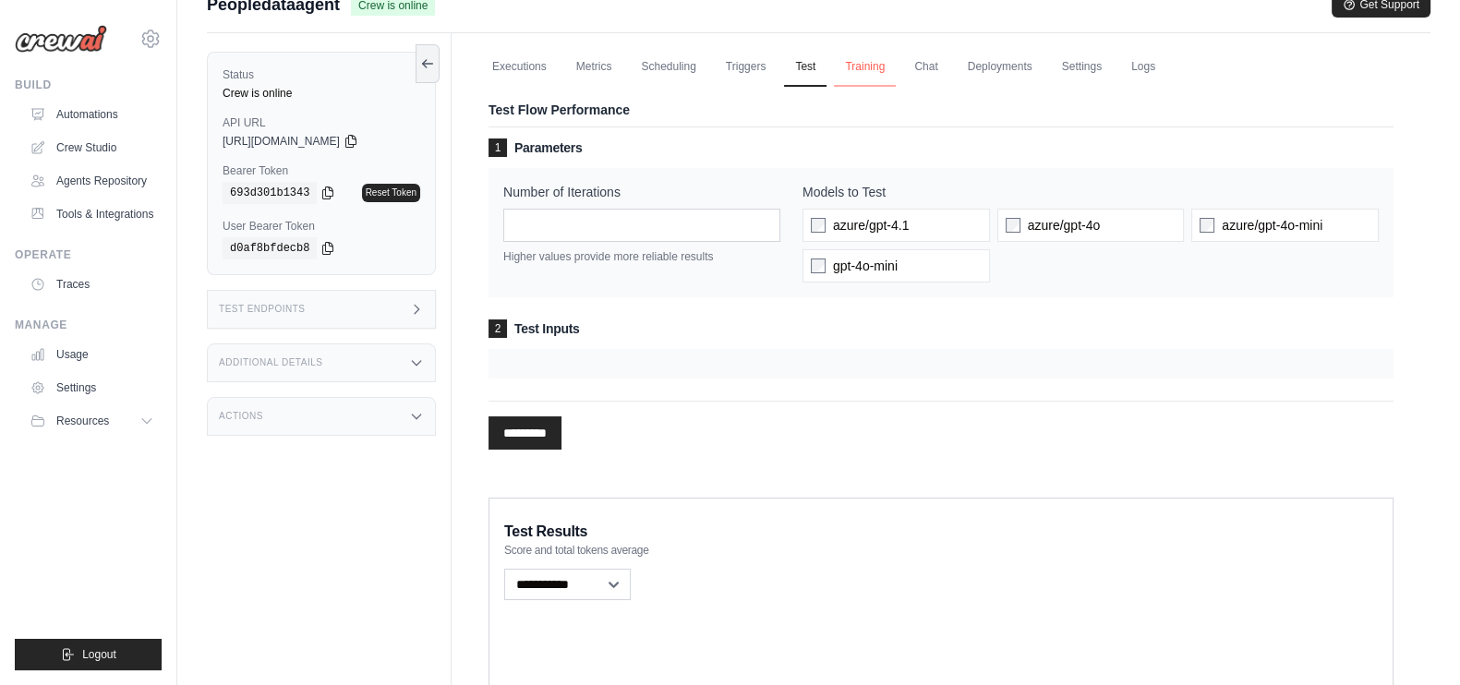
click at [881, 78] on link "Training" at bounding box center [865, 67] width 62 height 39
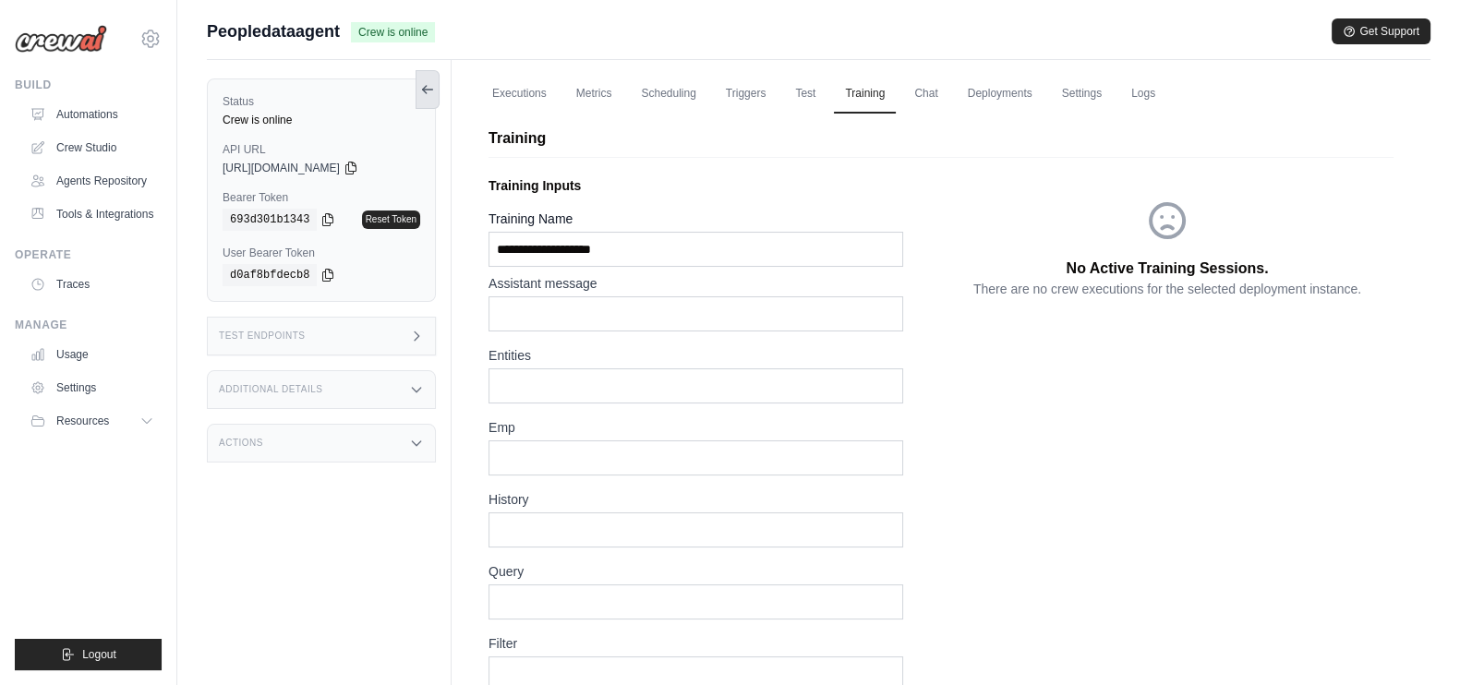
click at [435, 91] on button at bounding box center [427, 89] width 24 height 39
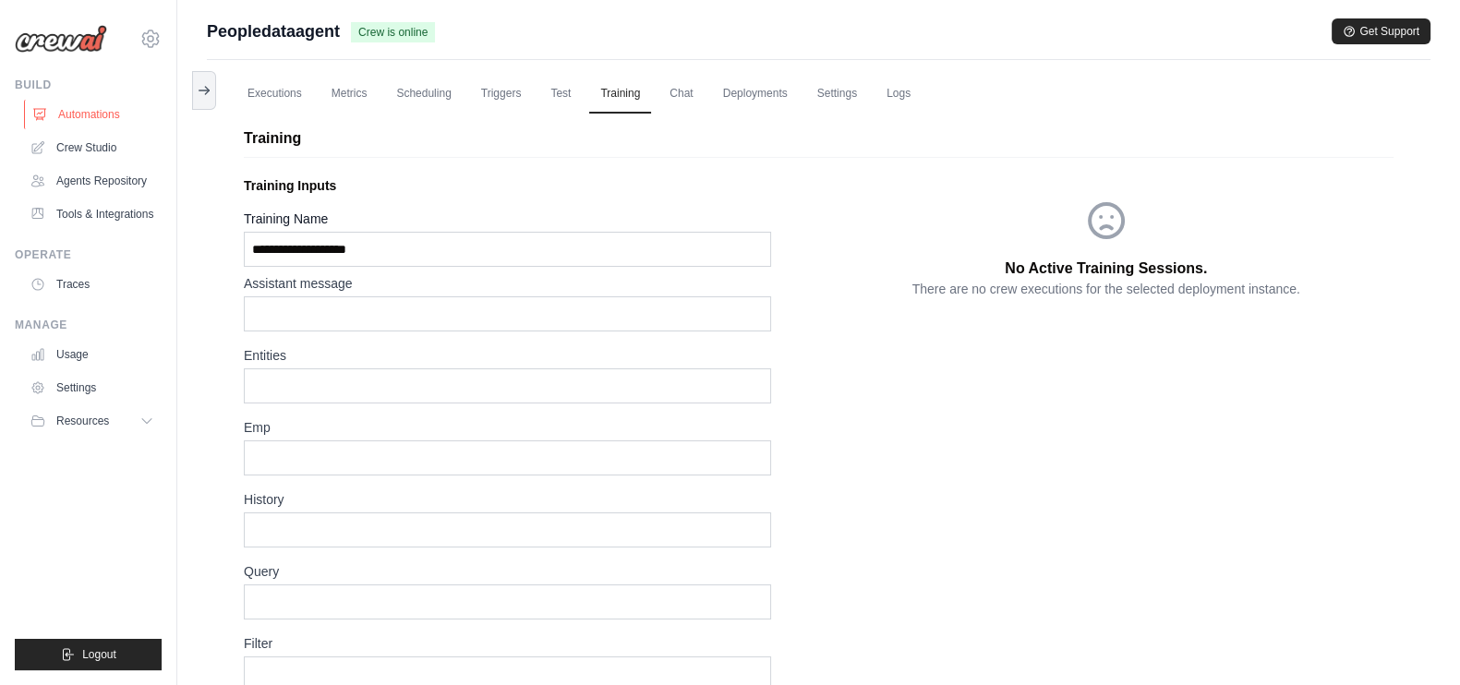
click at [83, 111] on link "Automations" at bounding box center [93, 115] width 139 height 30
